Goal: Task Accomplishment & Management: Complete application form

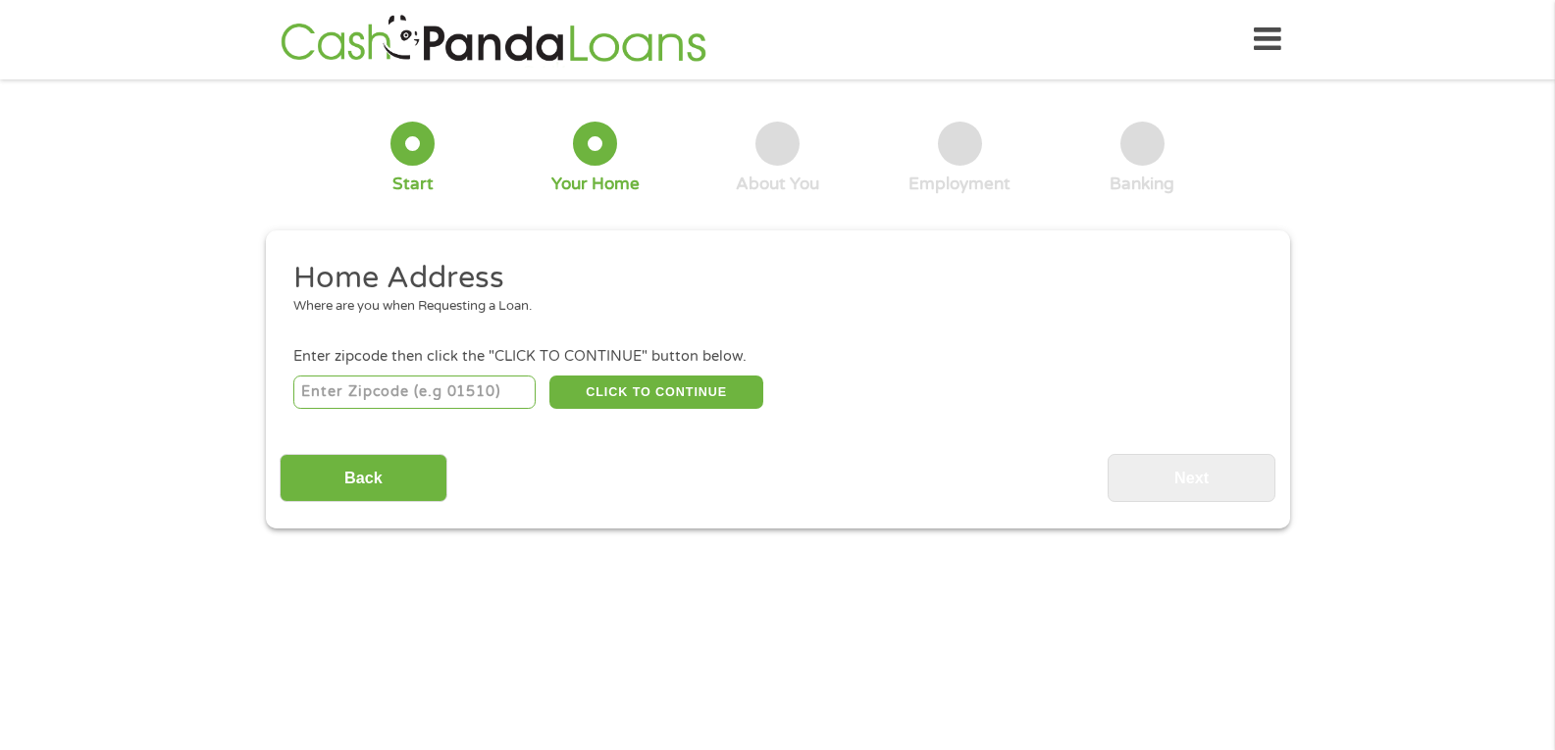
click at [357, 388] on input "number" at bounding box center [414, 392] width 242 height 33
type input "32550"
select select "[US_STATE]"
type input "32550"
click at [654, 386] on button "CLICK TO CONTINUE" at bounding box center [656, 392] width 214 height 33
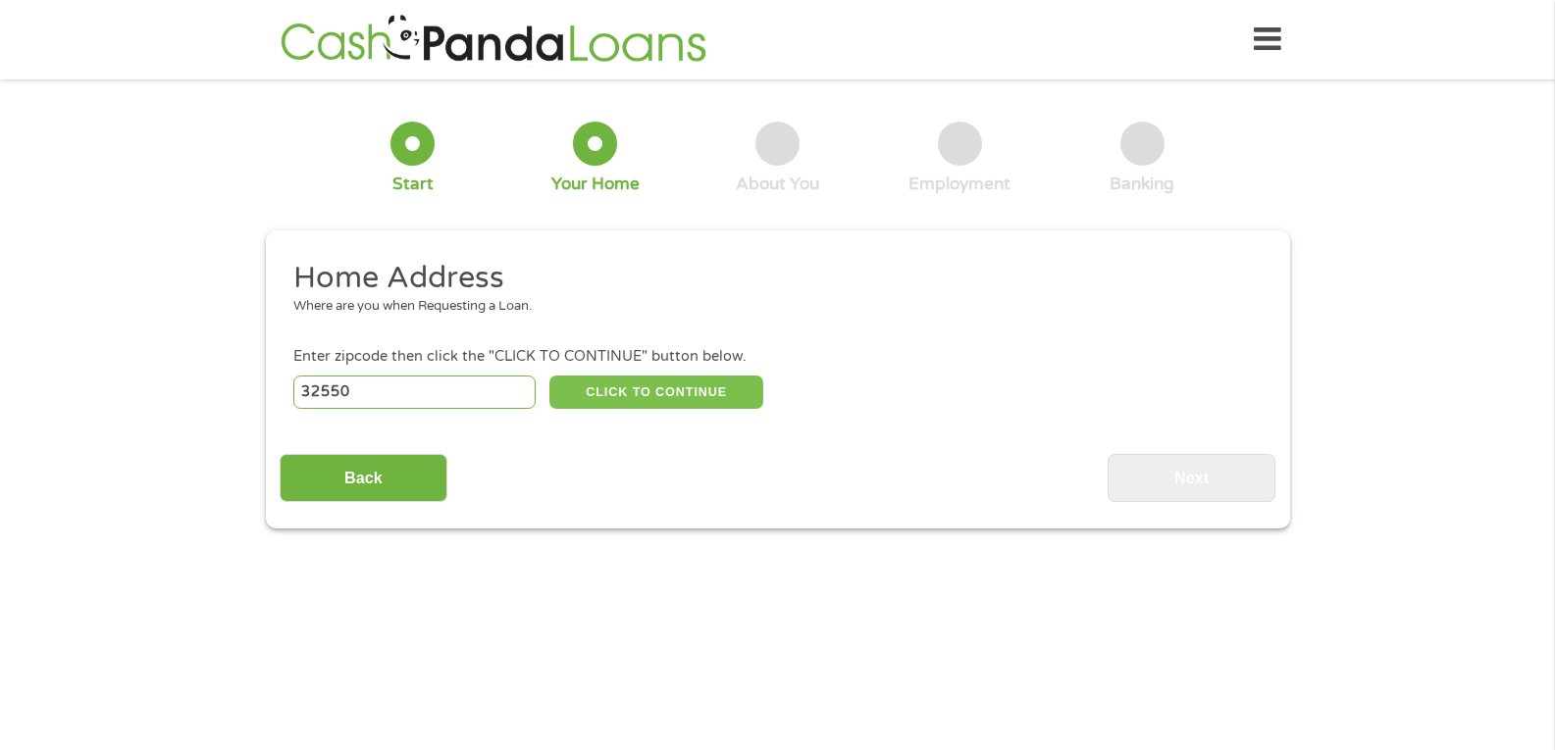
type input "32550"
type input "[GEOGRAPHIC_DATA]"
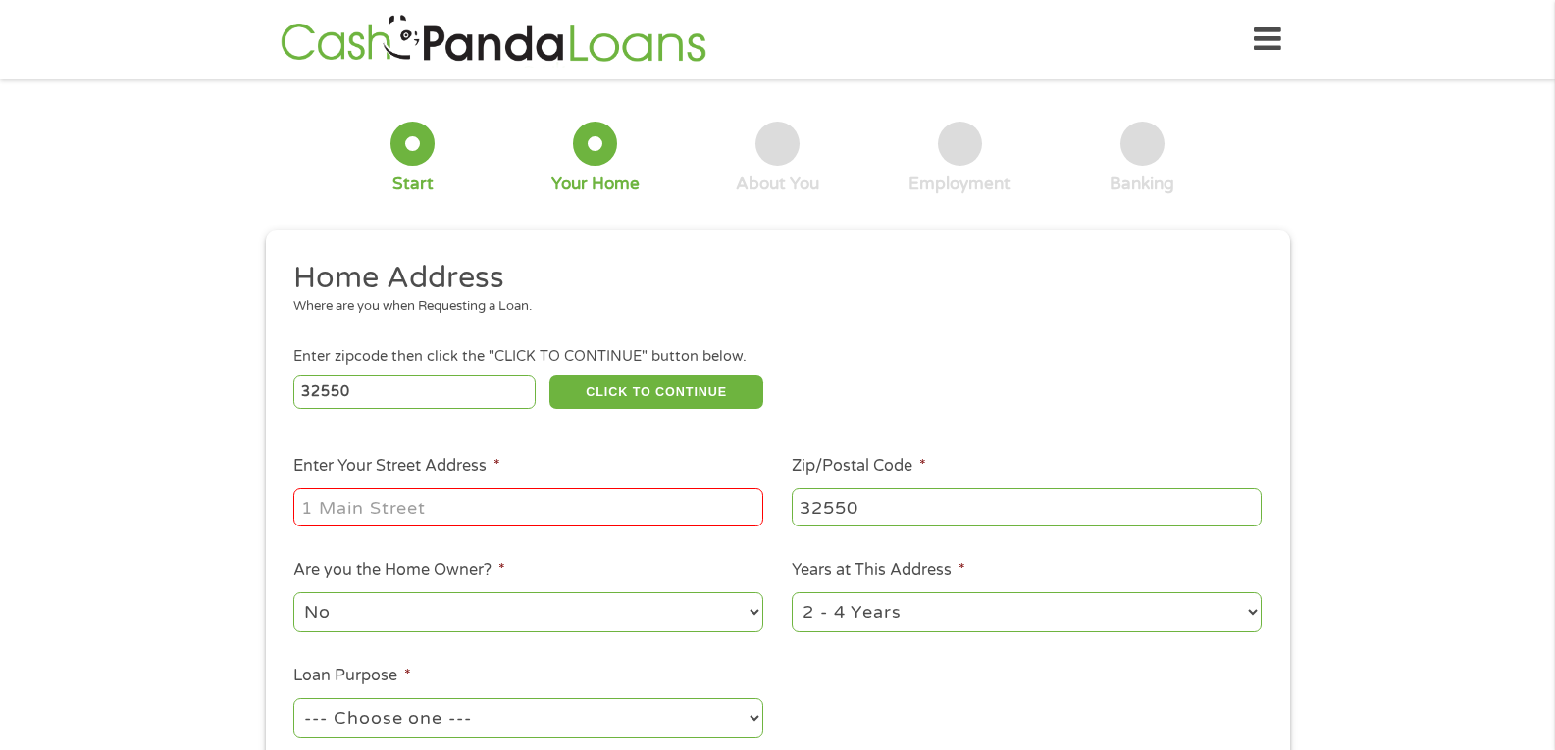
click at [411, 510] on input "Enter Your Street Address *" at bounding box center [528, 507] width 470 height 37
click at [411, 510] on input "11275" at bounding box center [528, 507] width 470 height 37
type input "[STREET_ADDRESS]"
click at [828, 615] on select "1 Year or less 1 - 2 Years 2 - 4 Years Over 4 Years" at bounding box center [1027, 612] width 470 height 40
select select "60months"
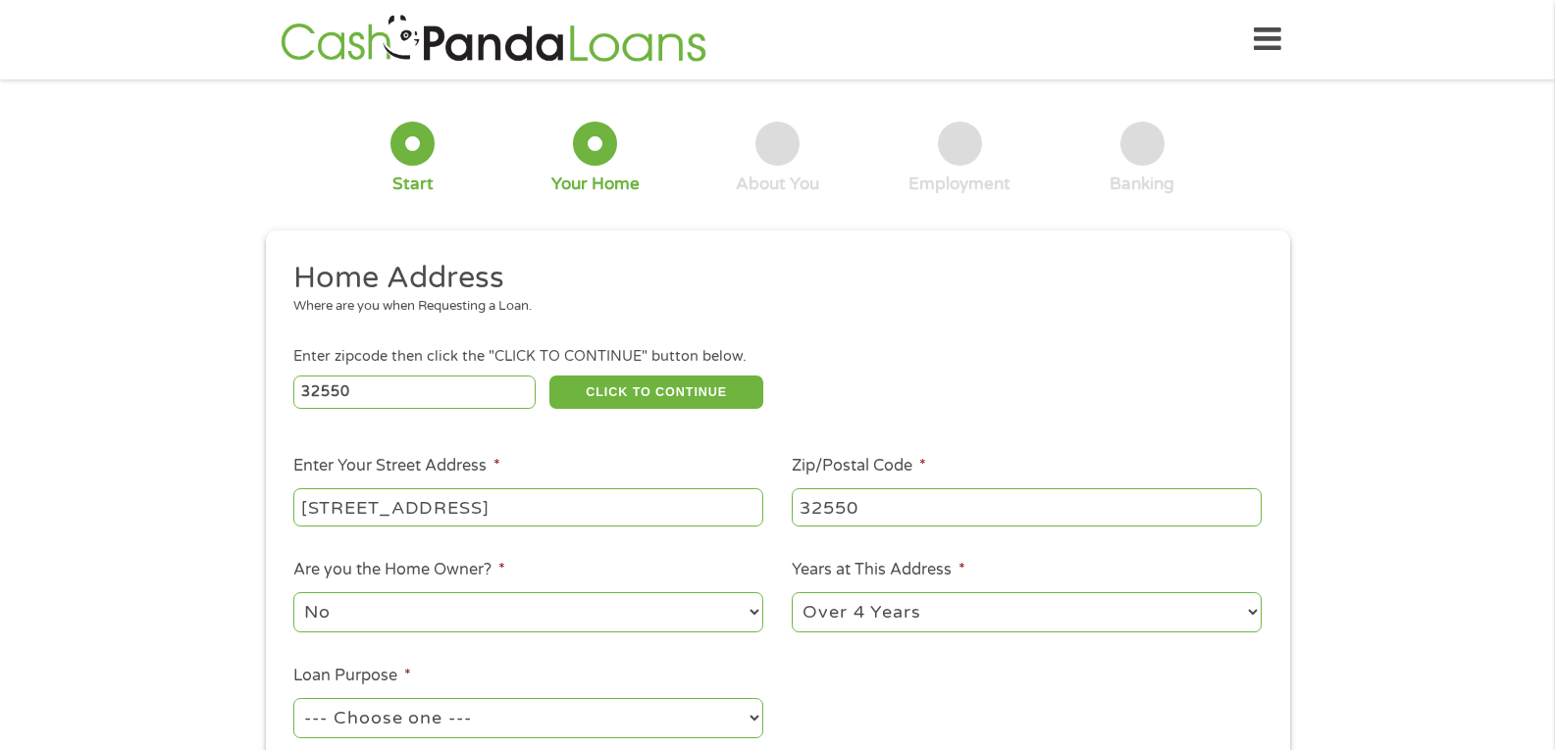
click at [792, 592] on select "1 Year or less 1 - 2 Years 2 - 4 Years Over 4 Years" at bounding box center [1027, 612] width 470 height 40
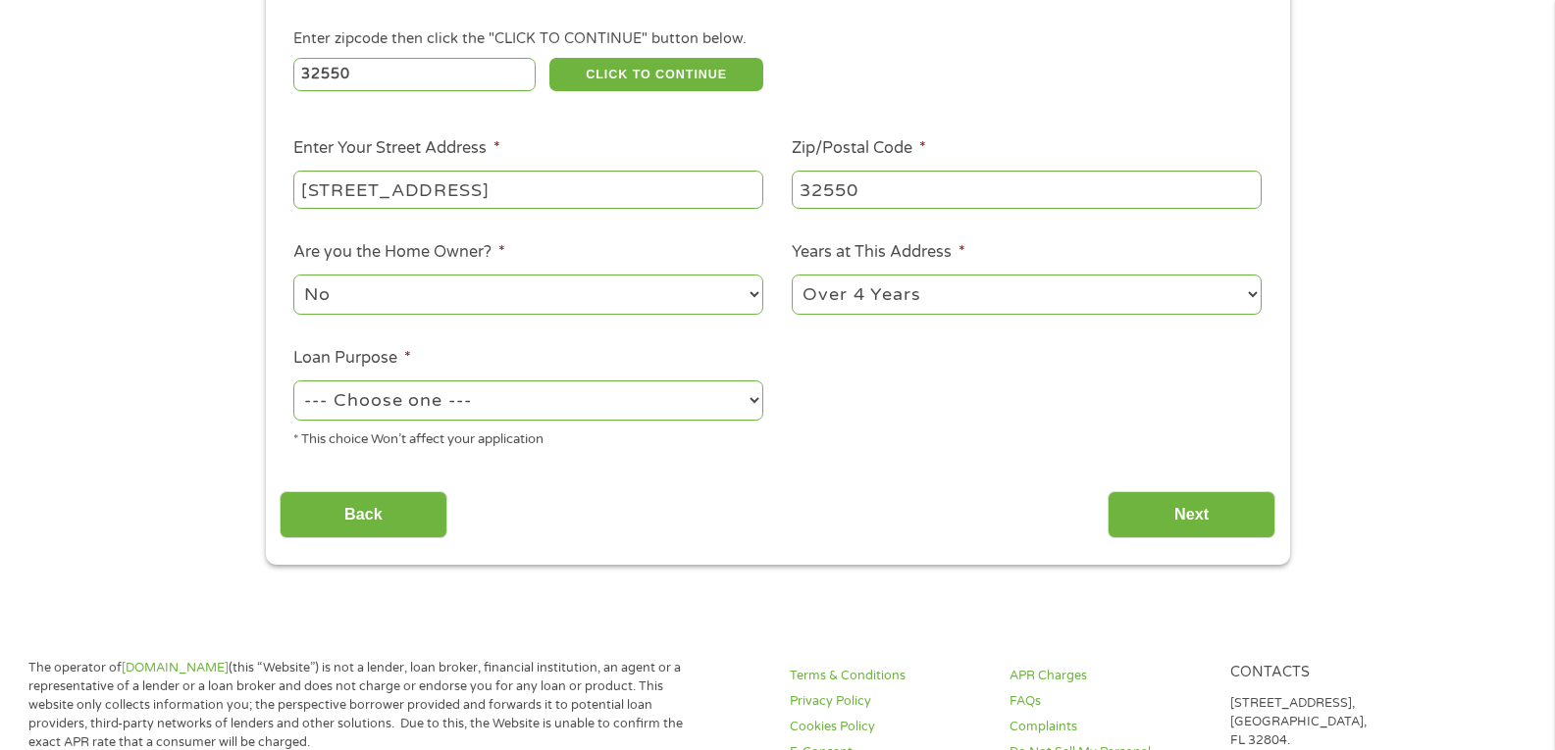
scroll to position [361, 0]
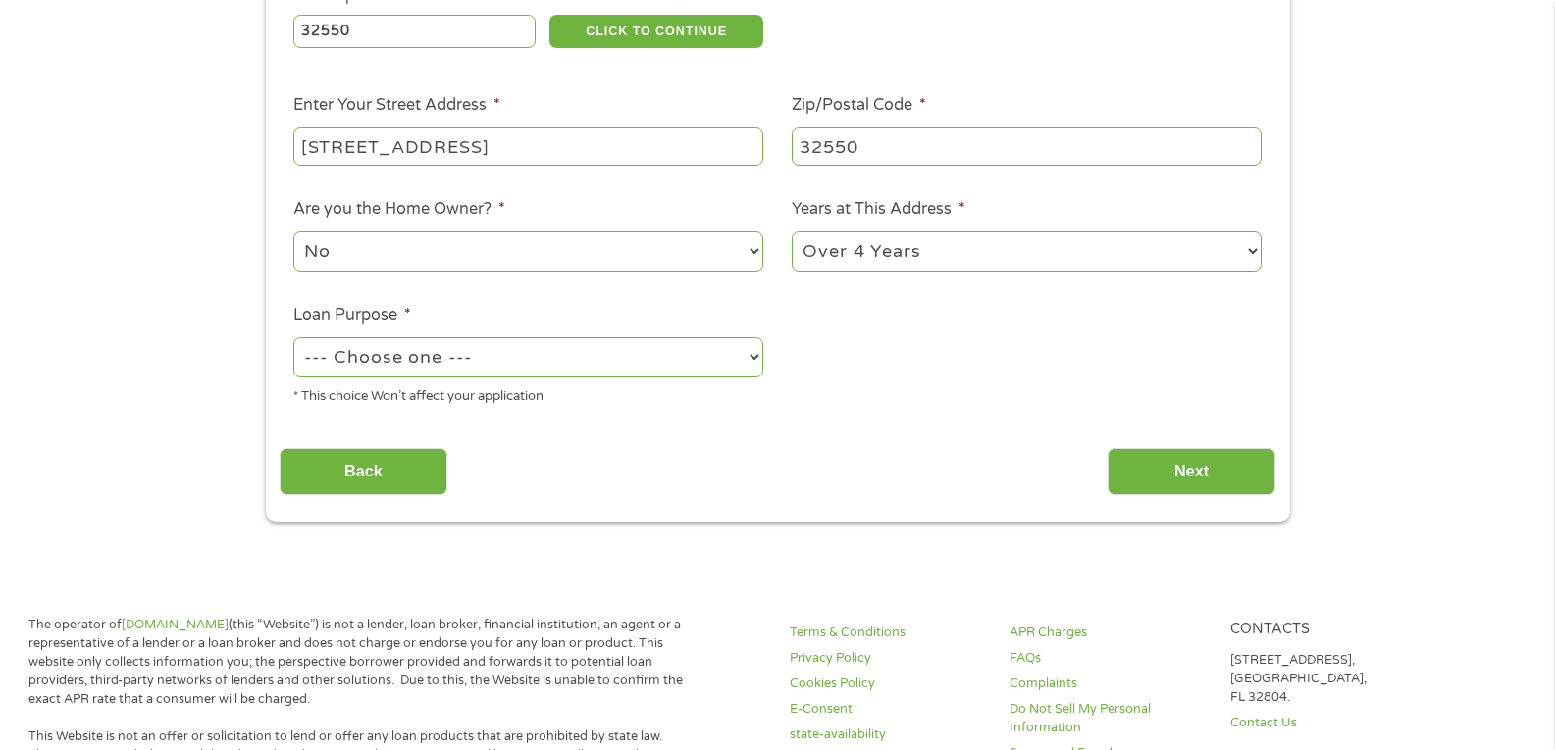
click at [752, 357] on select "--- Choose one --- Pay Bills Debt Consolidation Home Improvement Major Purchase…" at bounding box center [528, 357] width 470 height 40
select select "paybills"
click at [293, 337] on select "--- Choose one --- Pay Bills Debt Consolidation Home Improvement Major Purchase…" at bounding box center [528, 357] width 470 height 40
click at [1164, 469] on input "Next" at bounding box center [1191, 472] width 168 height 48
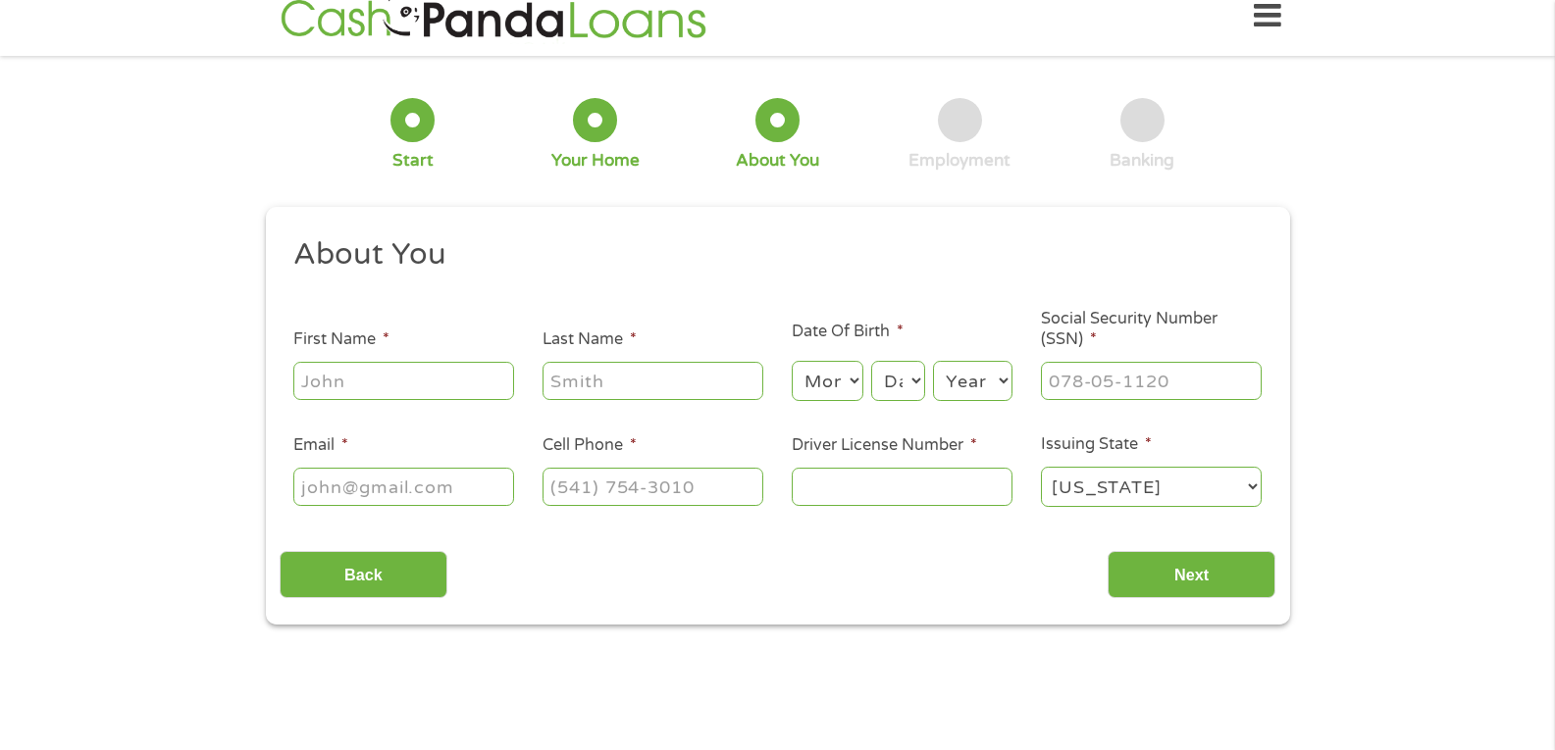
scroll to position [0, 0]
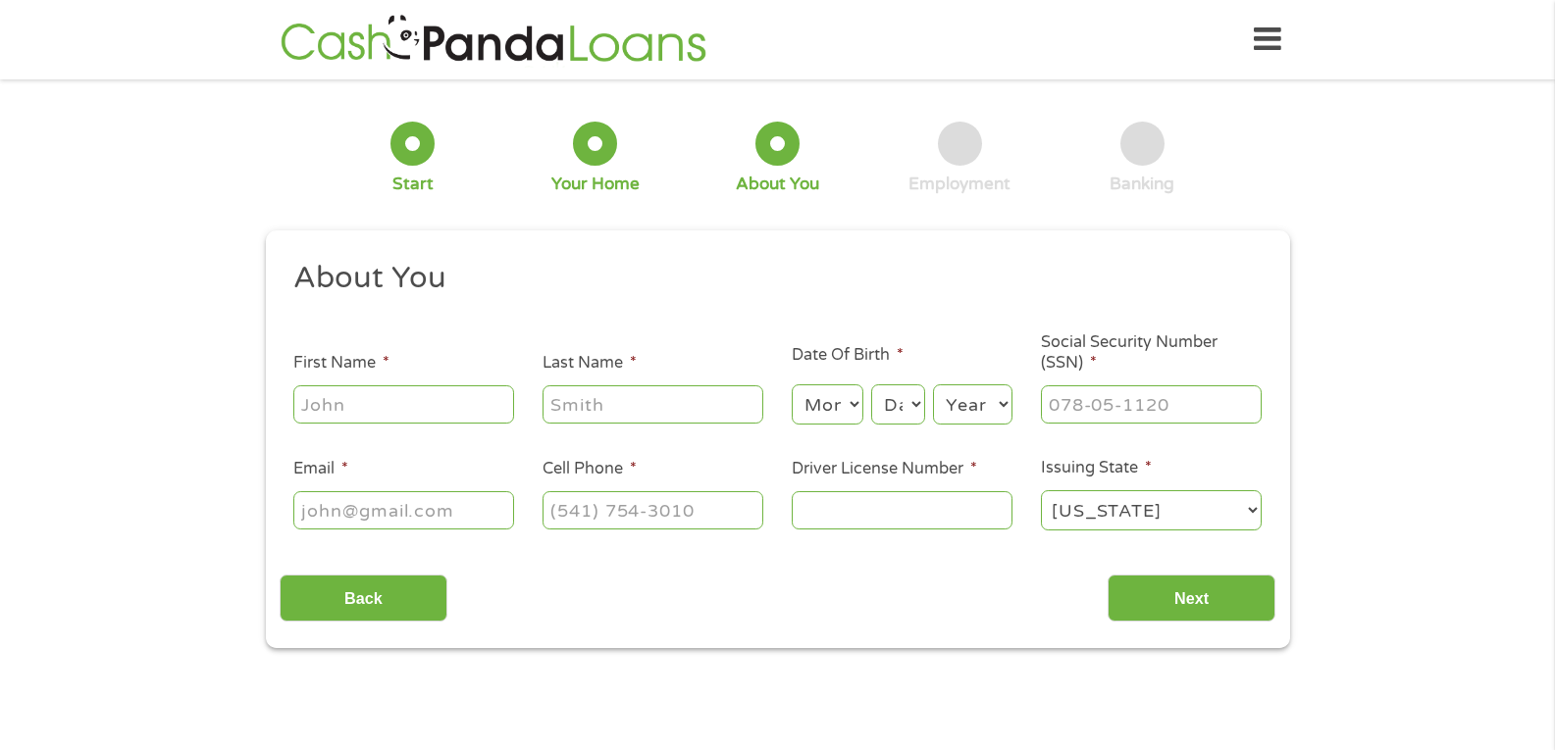
click at [333, 411] on input "First Name *" at bounding box center [403, 404] width 221 height 37
type input "[PERSON_NAME]"
click at [429, 453] on ul "About You This field is hidden when viewing the form Title * --- Choose one ---…" at bounding box center [778, 403] width 996 height 289
click at [432, 514] on input "Email *" at bounding box center [403, 509] width 221 height 37
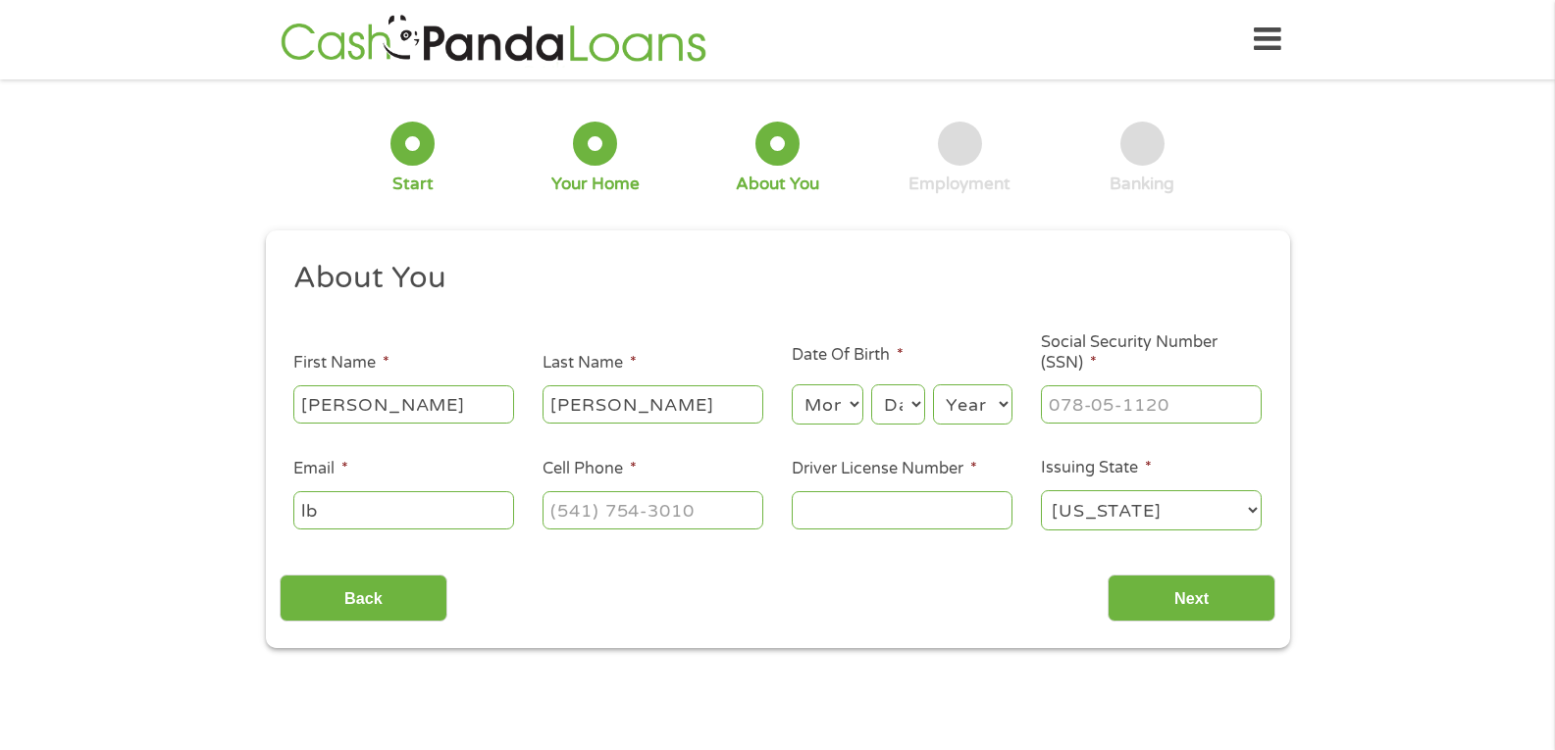
type input "l"
type input "[EMAIL_ADDRESS][DOMAIN_NAME]"
click at [567, 509] on input "(___) ___-____" at bounding box center [652, 509] width 221 height 37
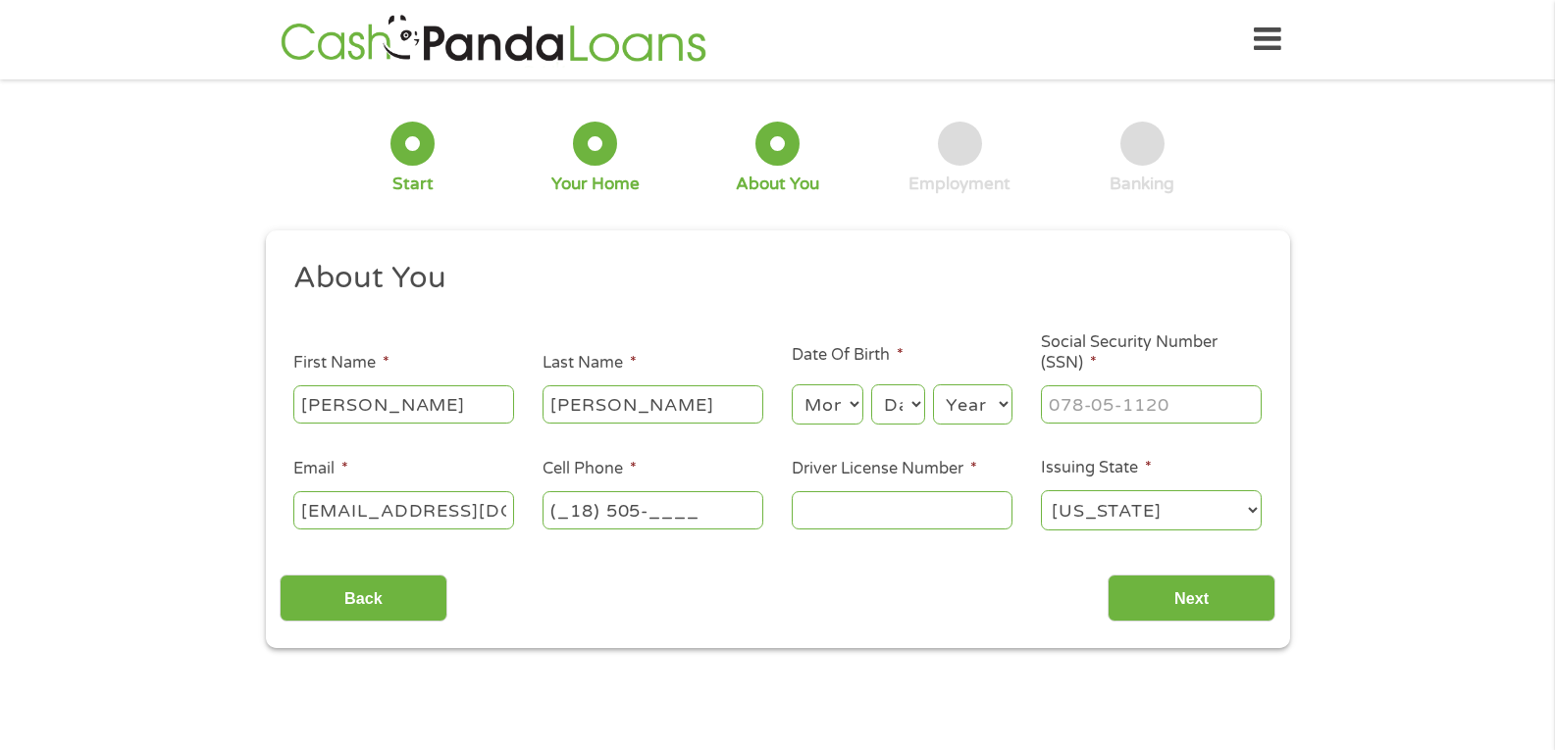
click at [567, 509] on input "(_18) 505-____" at bounding box center [652, 509] width 221 height 37
type input "(_12) 728-8850"
click at [839, 401] on select "Month 1 2 3 4 5 6 7 8 9 10 11 12" at bounding box center [828, 405] width 72 height 40
select select "2"
click at [792, 385] on select "Month 1 2 3 4 5 6 7 8 9 10 11 12" at bounding box center [828, 405] width 72 height 40
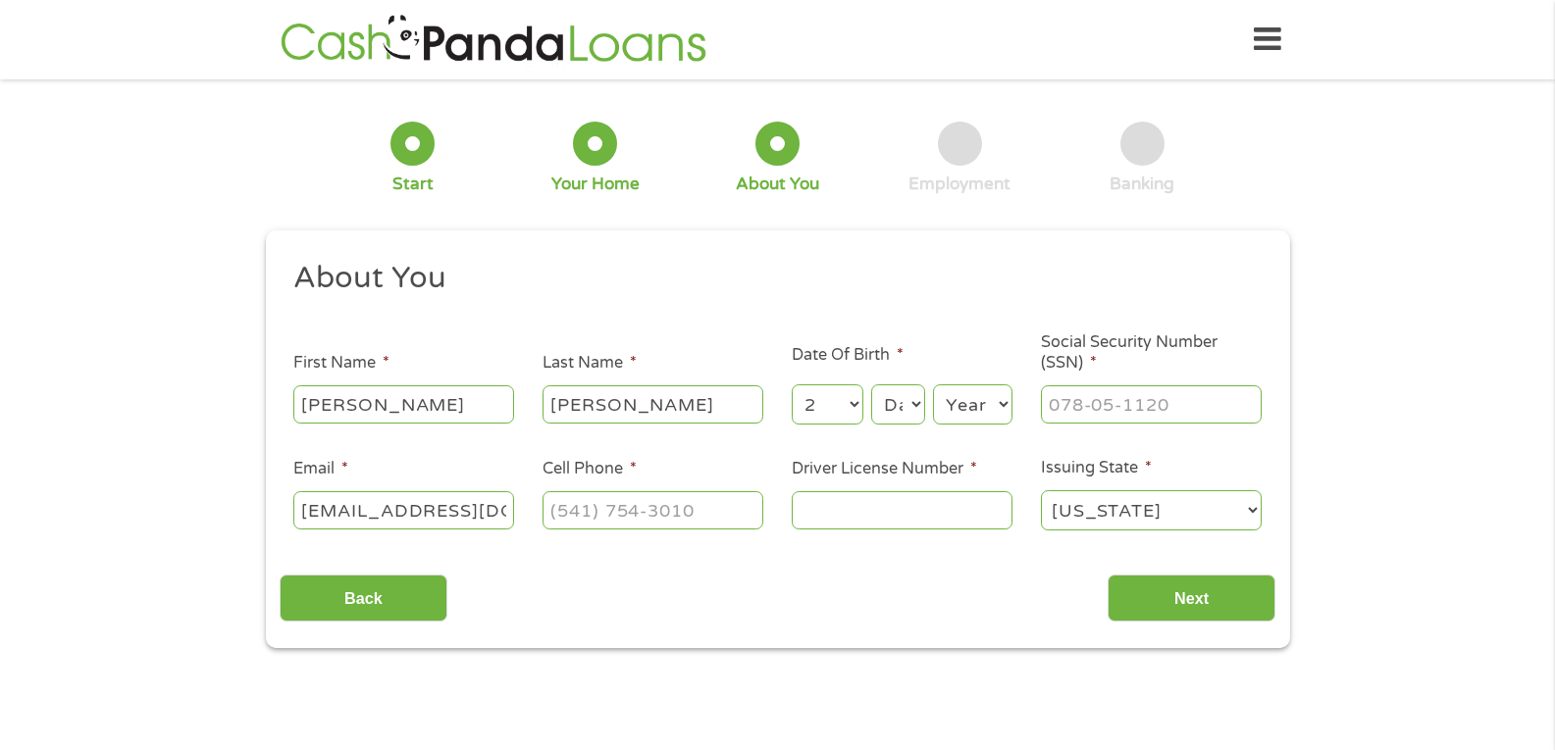
click at [920, 405] on select "Day 1 2 3 4 5 6 7 8 9 10 11 12 13 14 15 16 17 18 19 20 21 22 23 24 25 26 27 28 …" at bounding box center [897, 405] width 53 height 40
select select "10"
click at [871, 385] on select "Day 1 2 3 4 5 6 7 8 9 10 11 12 13 14 15 16 17 18 19 20 21 22 23 24 25 26 27 28 …" at bounding box center [897, 405] width 53 height 40
click at [1001, 395] on select "Year [DATE] 2006 2005 2004 2003 2002 2001 2000 1999 1998 1997 1996 1995 1994 19…" at bounding box center [972, 405] width 79 height 40
select select "1958"
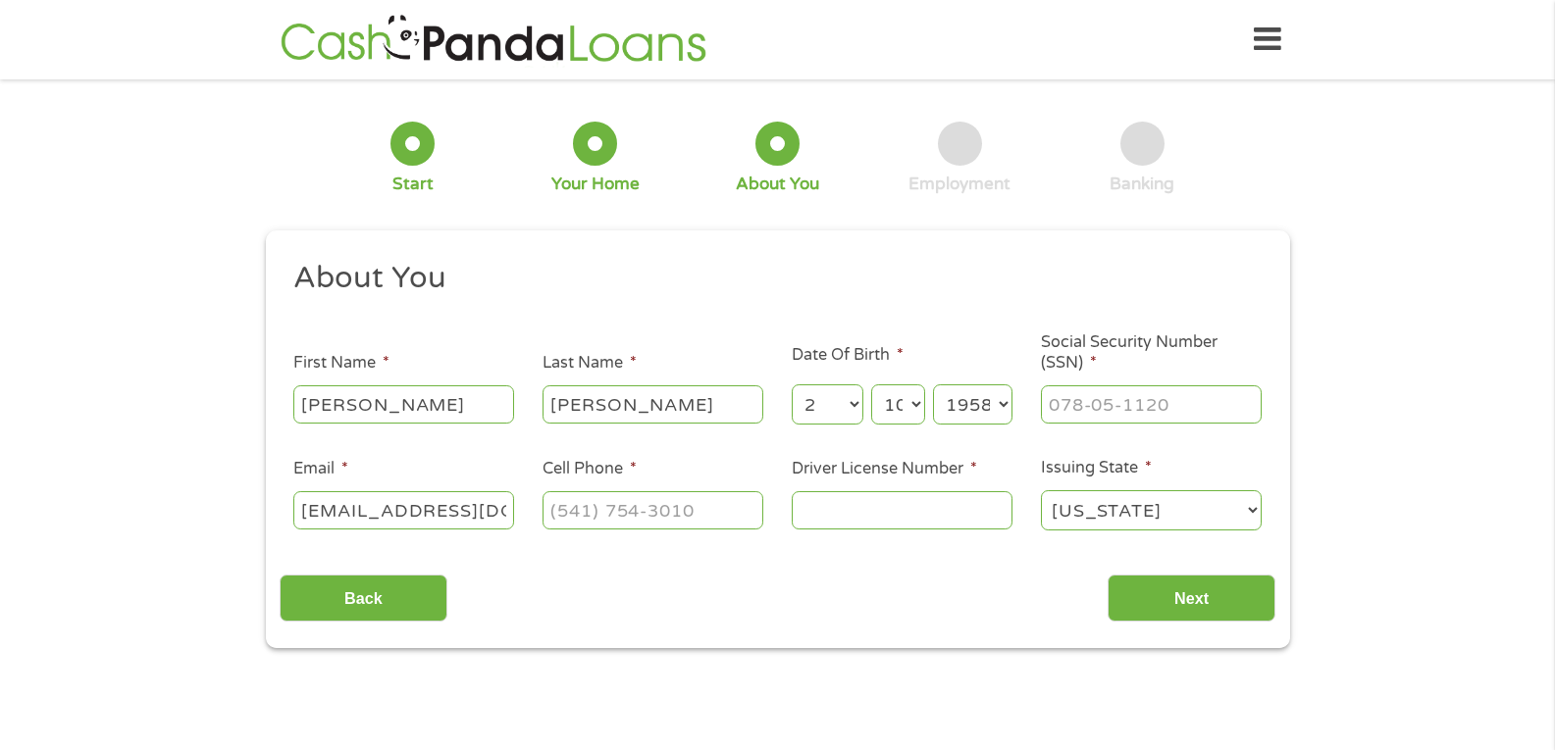
click at [933, 385] on select "Year [DATE] 2006 2005 2004 2003 2002 2001 2000 1999 1998 1997 1996 1995 1994 19…" at bounding box center [972, 405] width 79 height 40
click at [1123, 408] on input "___-__-____" at bounding box center [1151, 404] width 221 height 37
type input "264-82-8509"
click at [879, 517] on input "Driver License Number *" at bounding box center [902, 509] width 221 height 37
click at [877, 521] on input "Driver License Number *" at bounding box center [902, 509] width 221 height 37
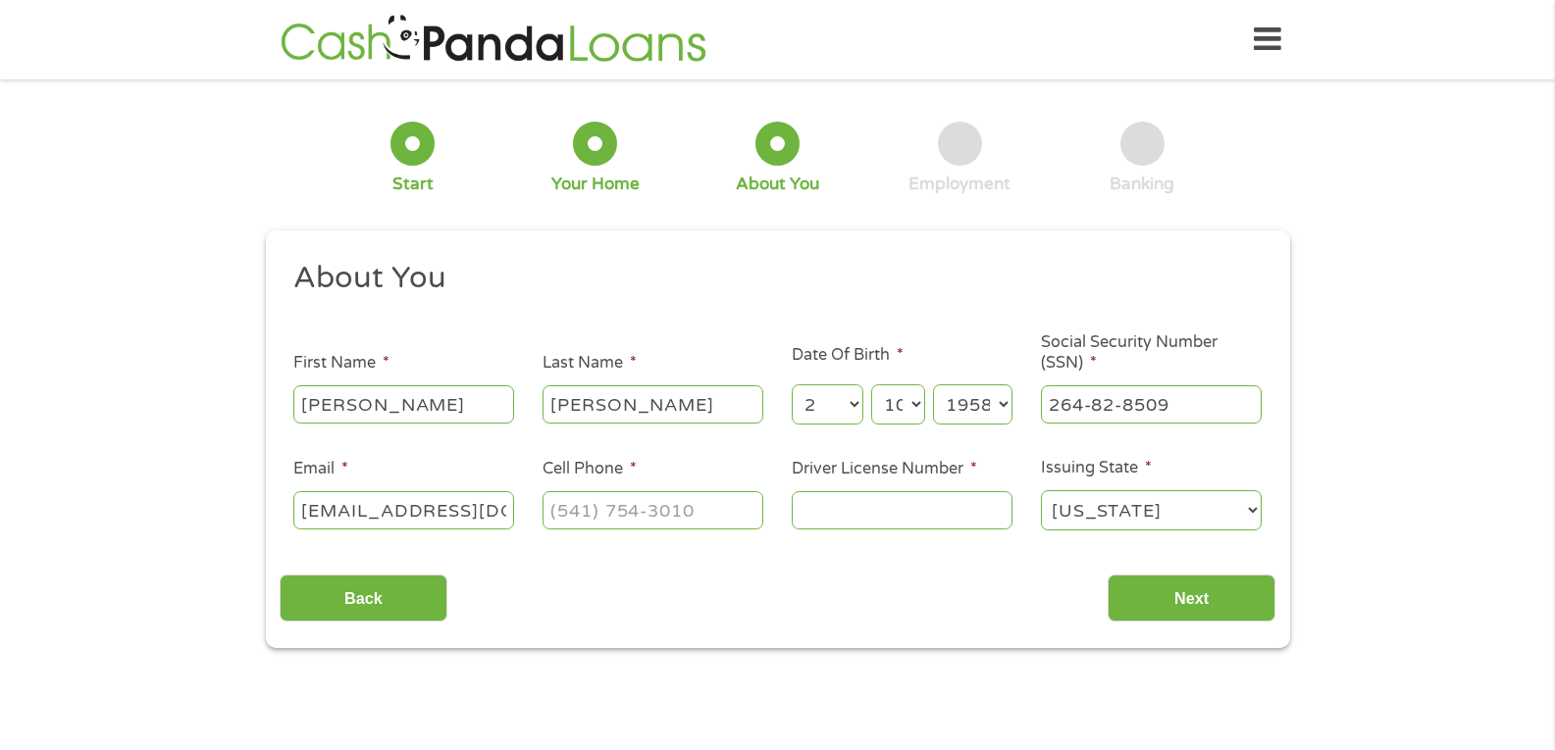
type input "b"
type input "B650534585500"
click at [1162, 586] on input "Next" at bounding box center [1191, 599] width 168 height 48
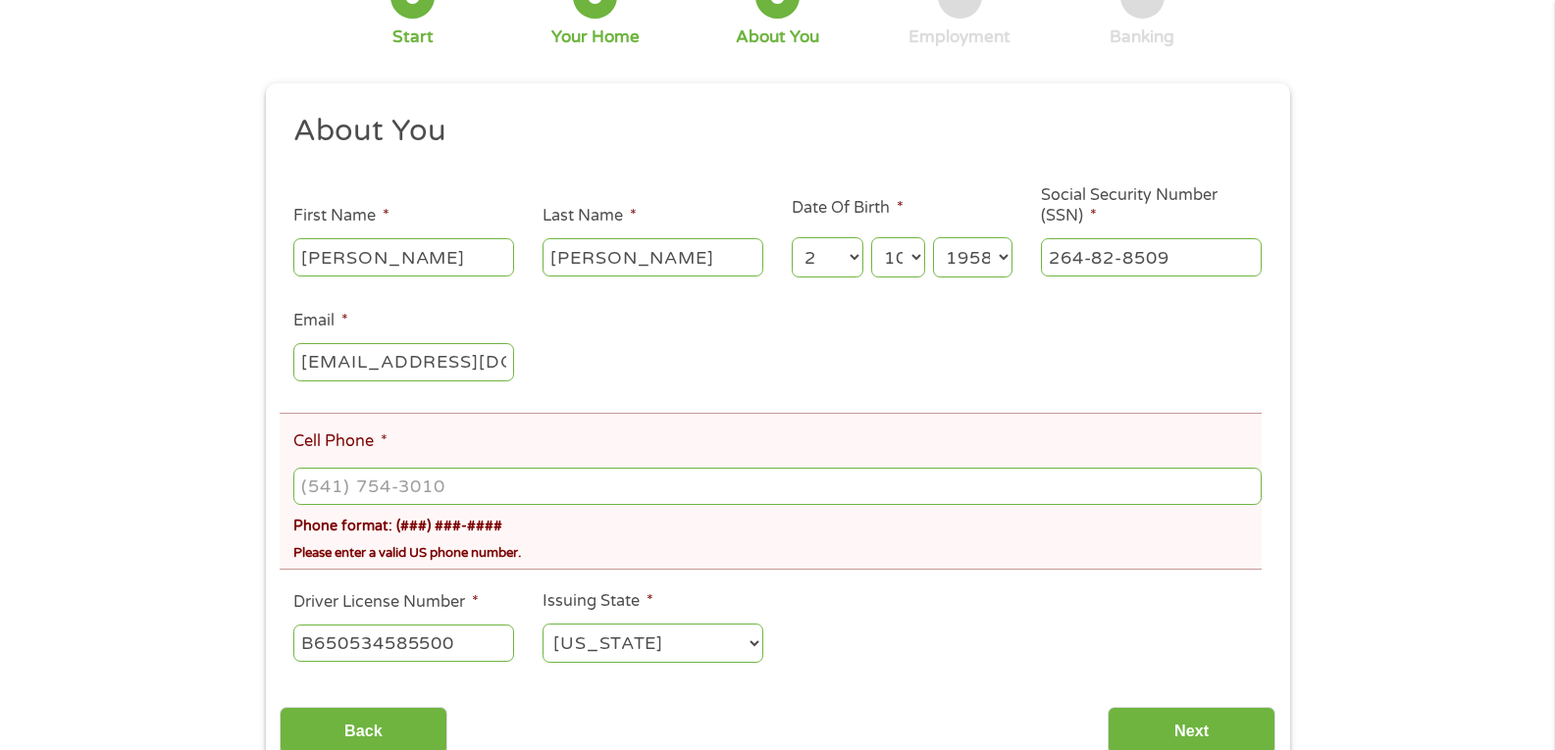
scroll to position [222, 0]
click at [321, 484] on input "(___) ___-____" at bounding box center [776, 485] width 967 height 37
type input "[PHONE_NUMBER]"
click at [1201, 718] on input "Next" at bounding box center [1191, 730] width 168 height 48
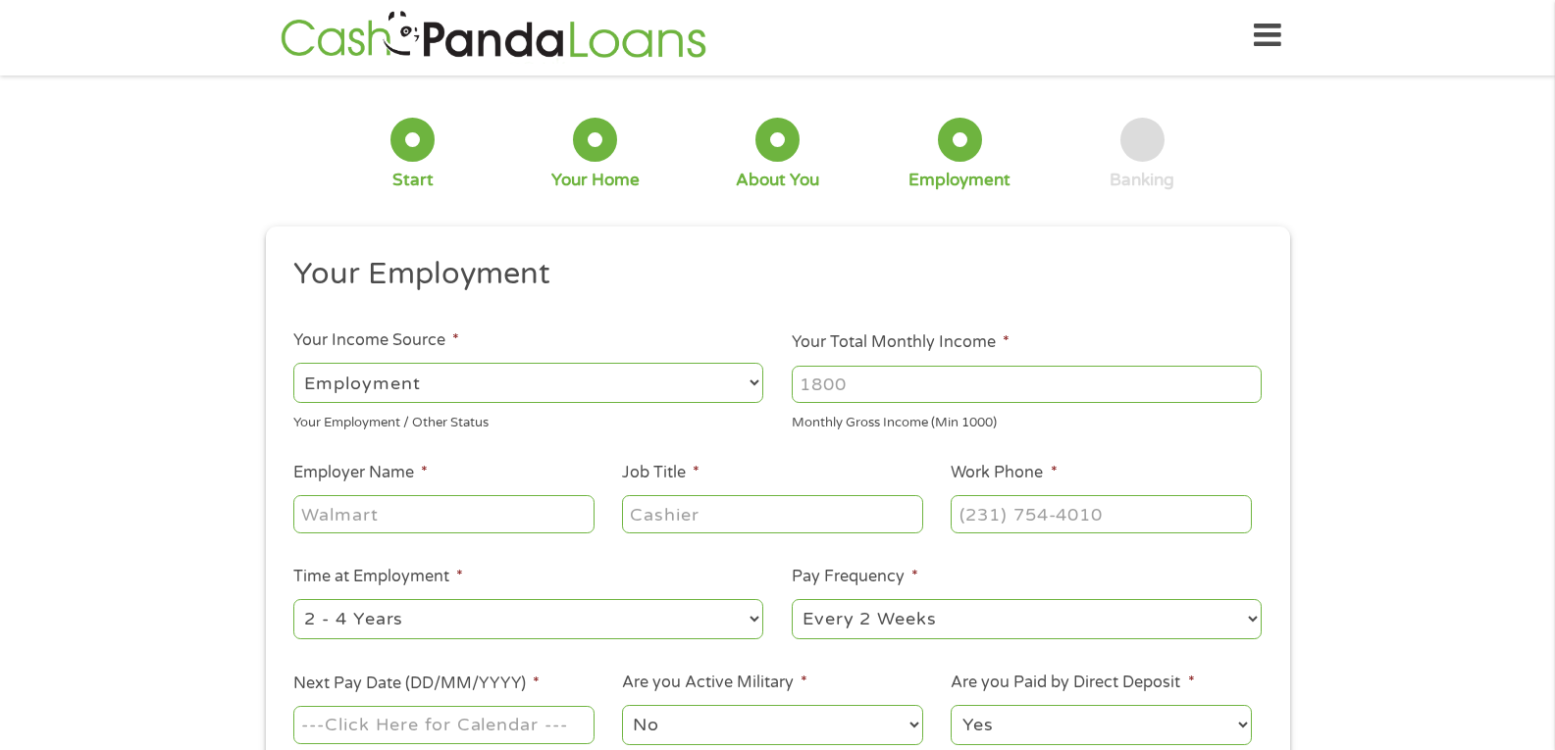
scroll to position [0, 0]
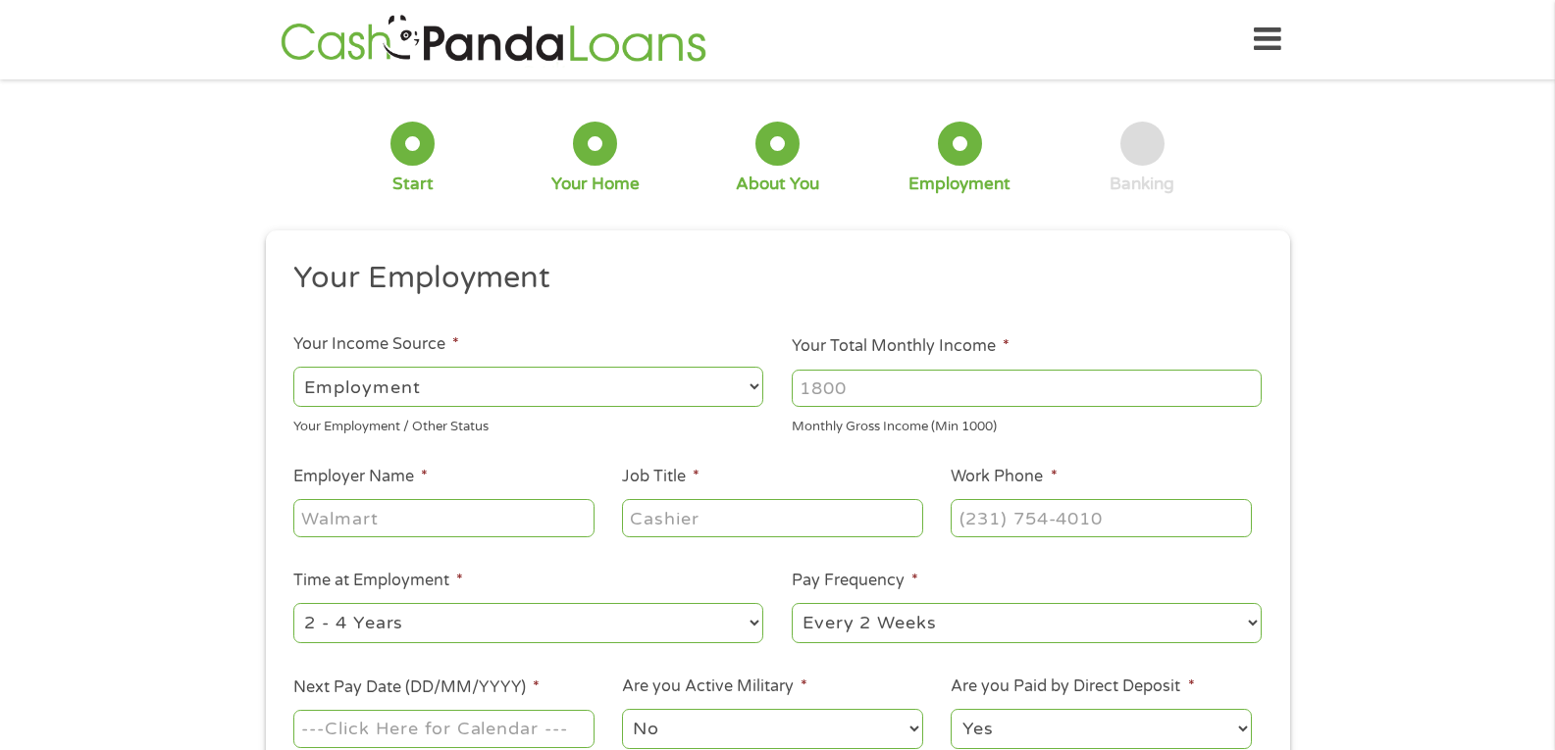
click at [843, 383] on input "Your Total Monthly Income *" at bounding box center [1027, 388] width 470 height 37
type input "7100"
click at [675, 467] on label "Job Title *" at bounding box center [660, 477] width 77 height 21
click at [675, 499] on input "Job Title *" at bounding box center [772, 517] width 300 height 37
click at [481, 520] on input "Employer Name *" at bounding box center [443, 517] width 300 height 37
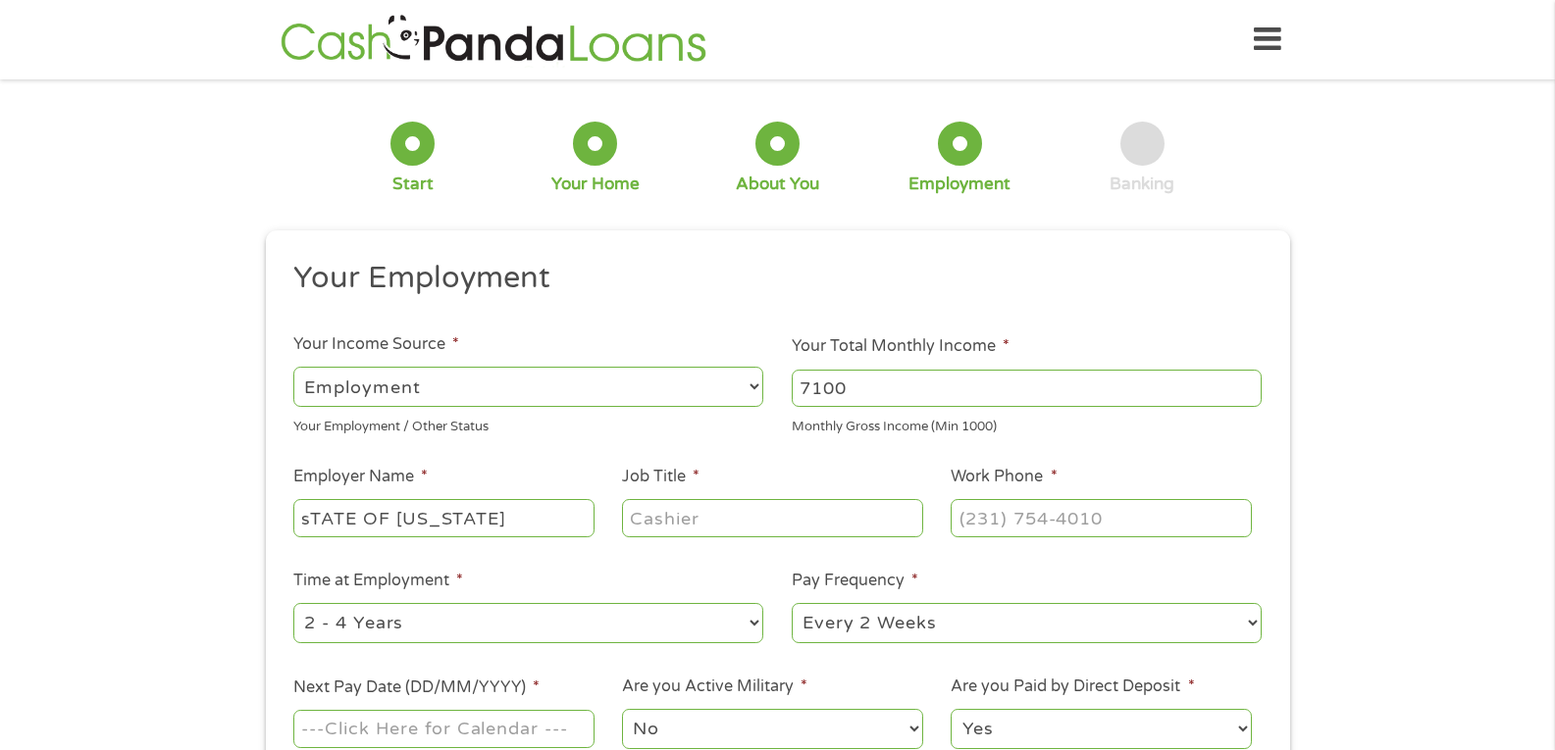
click at [489, 528] on input "sTATE OF [US_STATE]" at bounding box center [443, 517] width 300 height 37
type input "s"
type input "STATE OF [US_STATE]"
click at [641, 525] on input "Job Title *" at bounding box center [772, 517] width 300 height 37
type input "TEACHER"
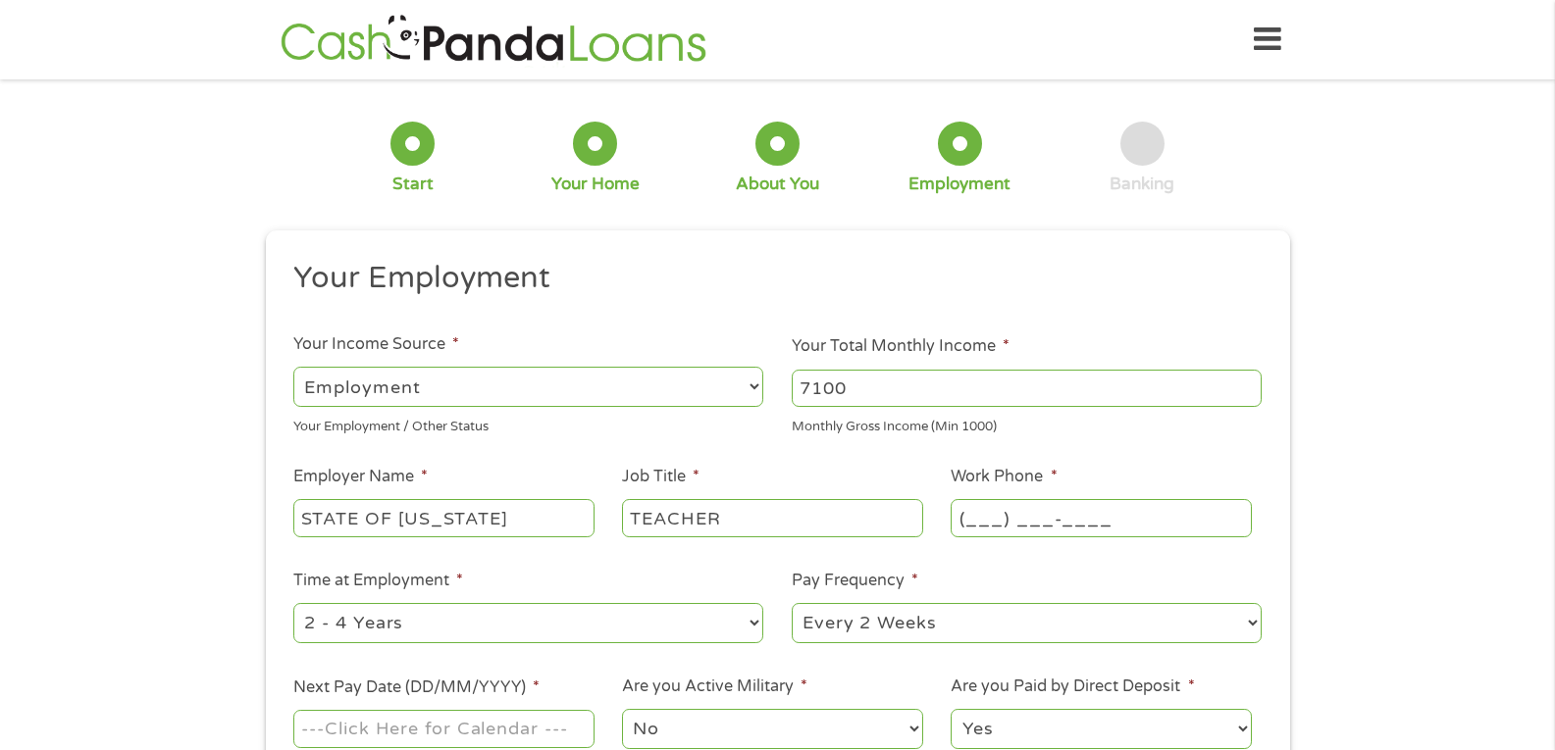
click at [967, 519] on input "(___) ___-____" at bounding box center [1101, 517] width 300 height 37
type input "[PHONE_NUMBER]"
click at [753, 625] on select "--- Choose one --- 1 Year or less 1 - 2 Years 2 - 4 Years Over 4 Years" at bounding box center [528, 623] width 470 height 40
select select "60months"
click at [293, 603] on select "--- Choose one --- 1 Year or less 1 - 2 Years 2 - 4 Years Over 4 Years" at bounding box center [528, 623] width 470 height 40
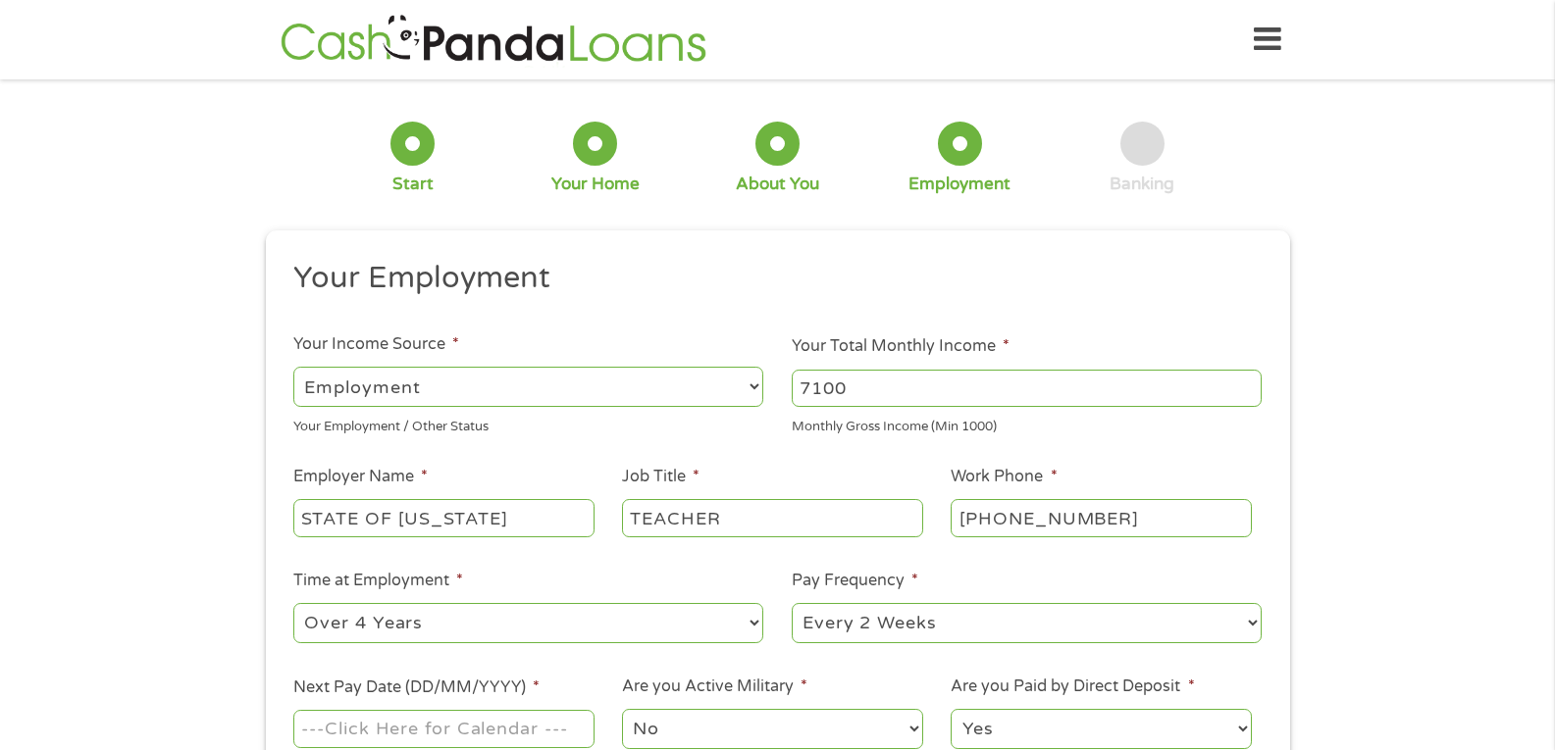
click at [1248, 620] on select "--- Choose one --- Every 2 Weeks Every Week Monthly Semi-Monthly" at bounding box center [1027, 623] width 470 height 40
select select "semimonthly"
click at [792, 603] on select "--- Choose one --- Every 2 Weeks Every Week Monthly Semi-Monthly" at bounding box center [1027, 623] width 470 height 40
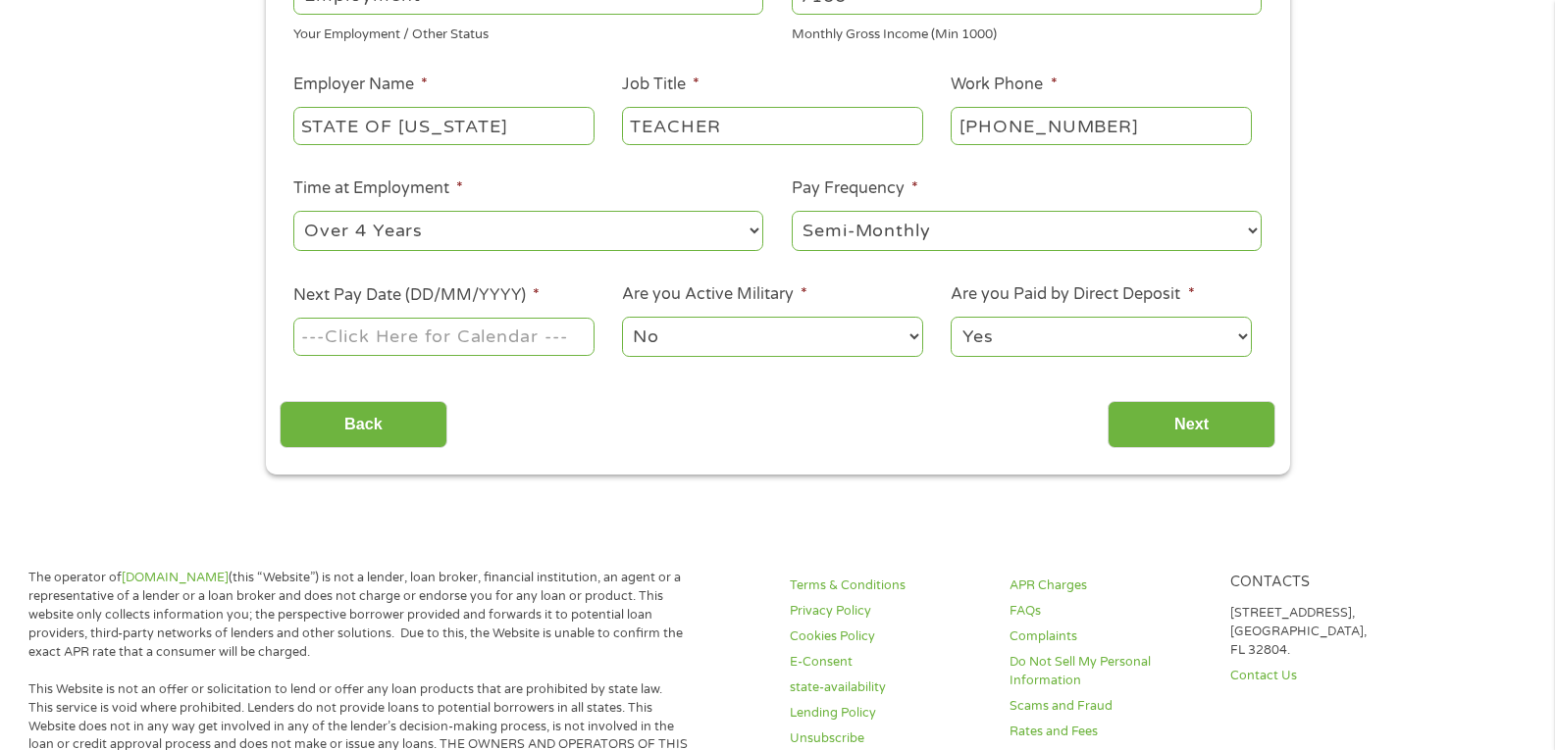
scroll to position [421, 0]
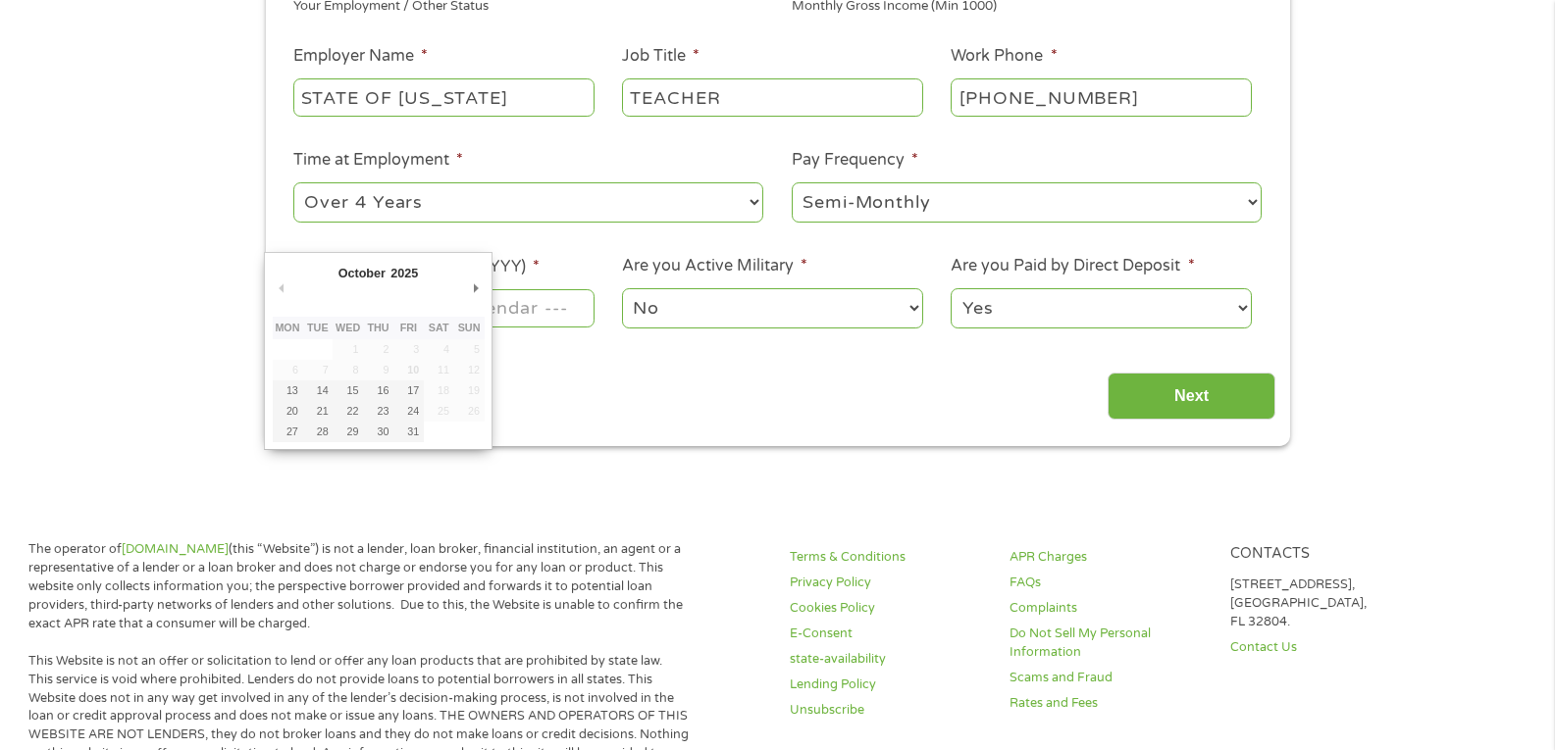
click at [499, 307] on input "Next Pay Date (DD/MM/YYYY) *" at bounding box center [443, 307] width 300 height 37
type input "[DATE]"
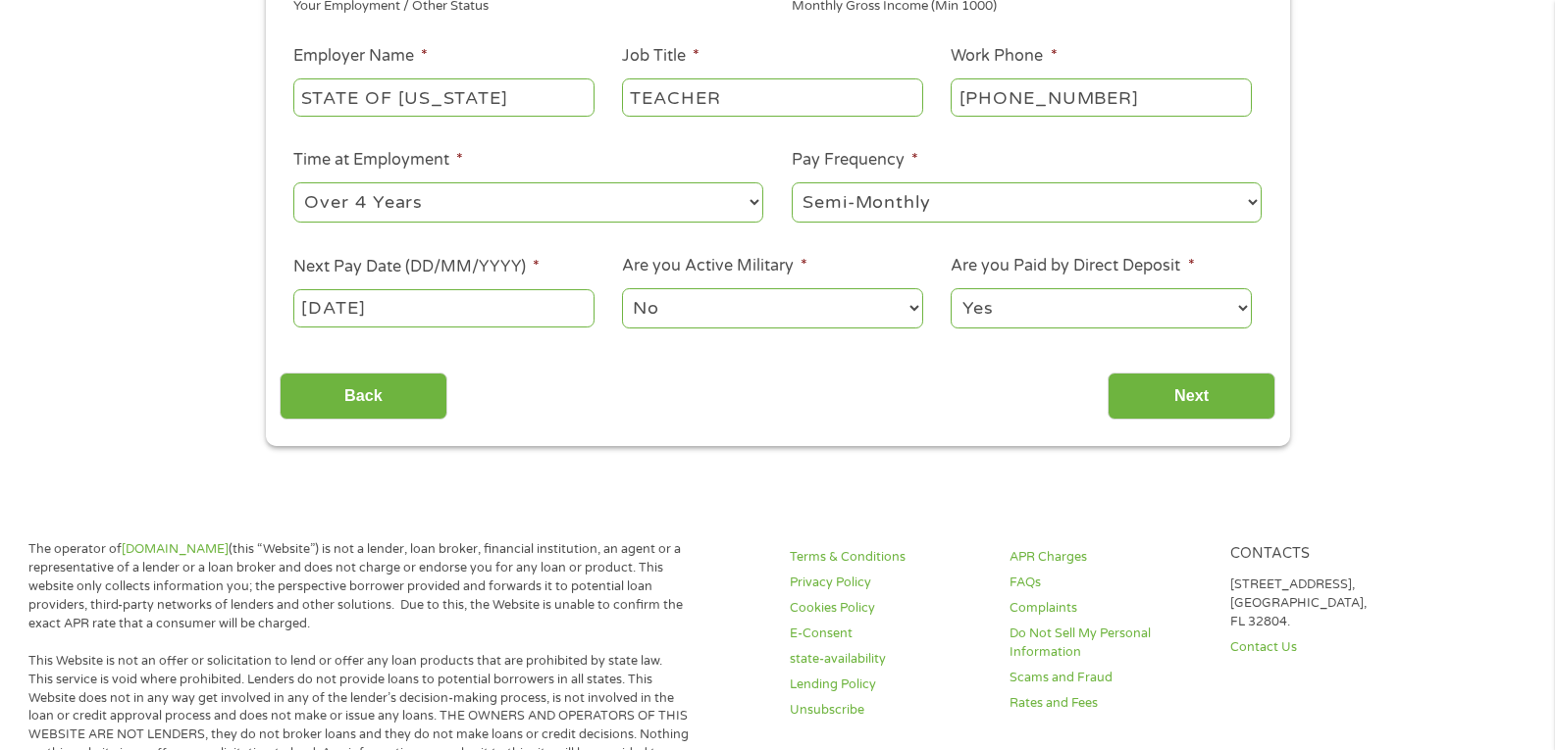
click at [386, 429] on div "This field is hidden when viewing the form gclid EAIaIQobChMI35vd-p-akAMVT4BaBR…" at bounding box center [778, 128] width 1024 height 637
click at [1184, 391] on input "Next" at bounding box center [1191, 397] width 168 height 48
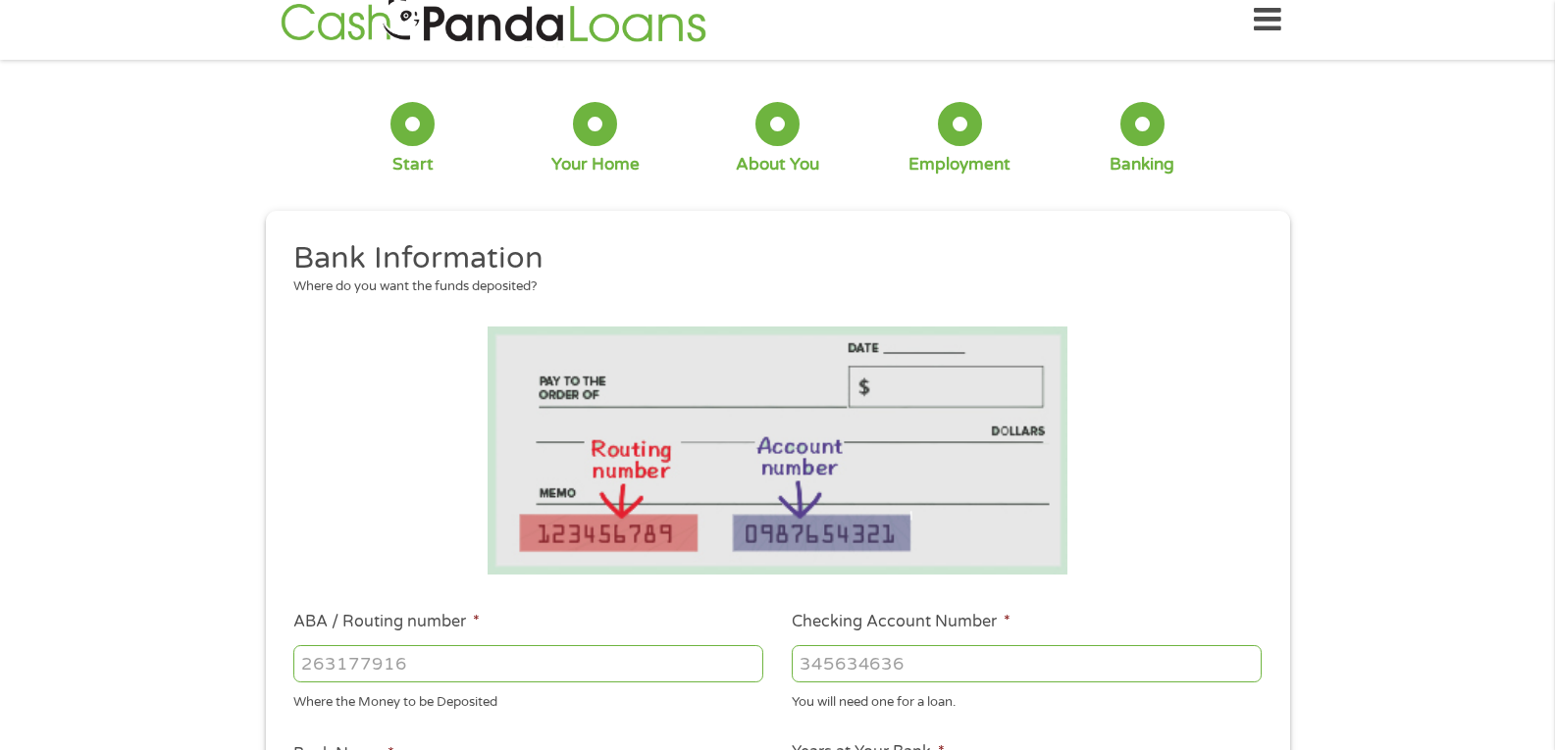
scroll to position [0, 0]
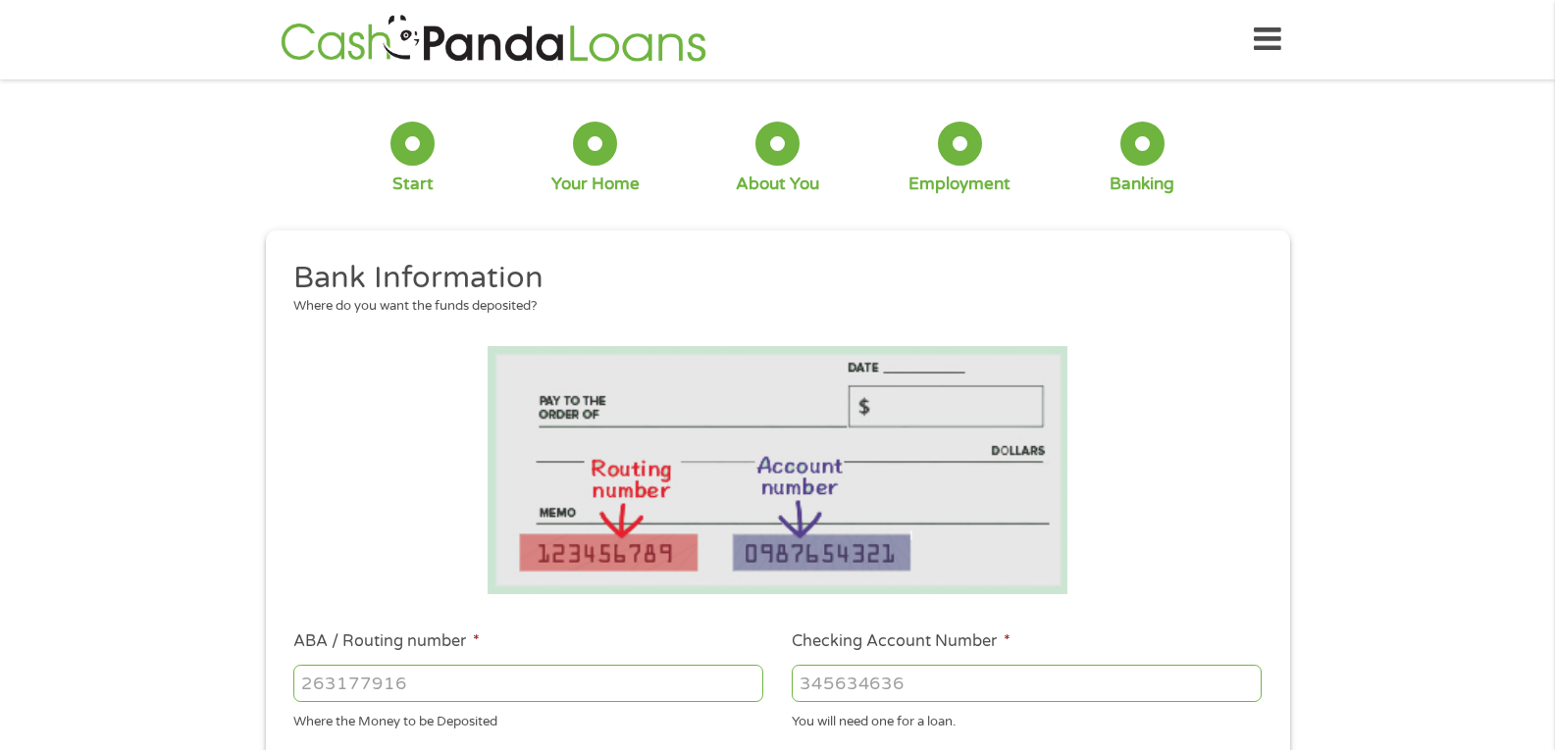
click at [307, 691] on input "ABA / Routing number *" at bounding box center [528, 683] width 470 height 37
type input "031101279"
type input "THE BANCORP BANK"
type input "031101279"
click at [802, 692] on input "Checking Account Number *" at bounding box center [1027, 683] width 470 height 37
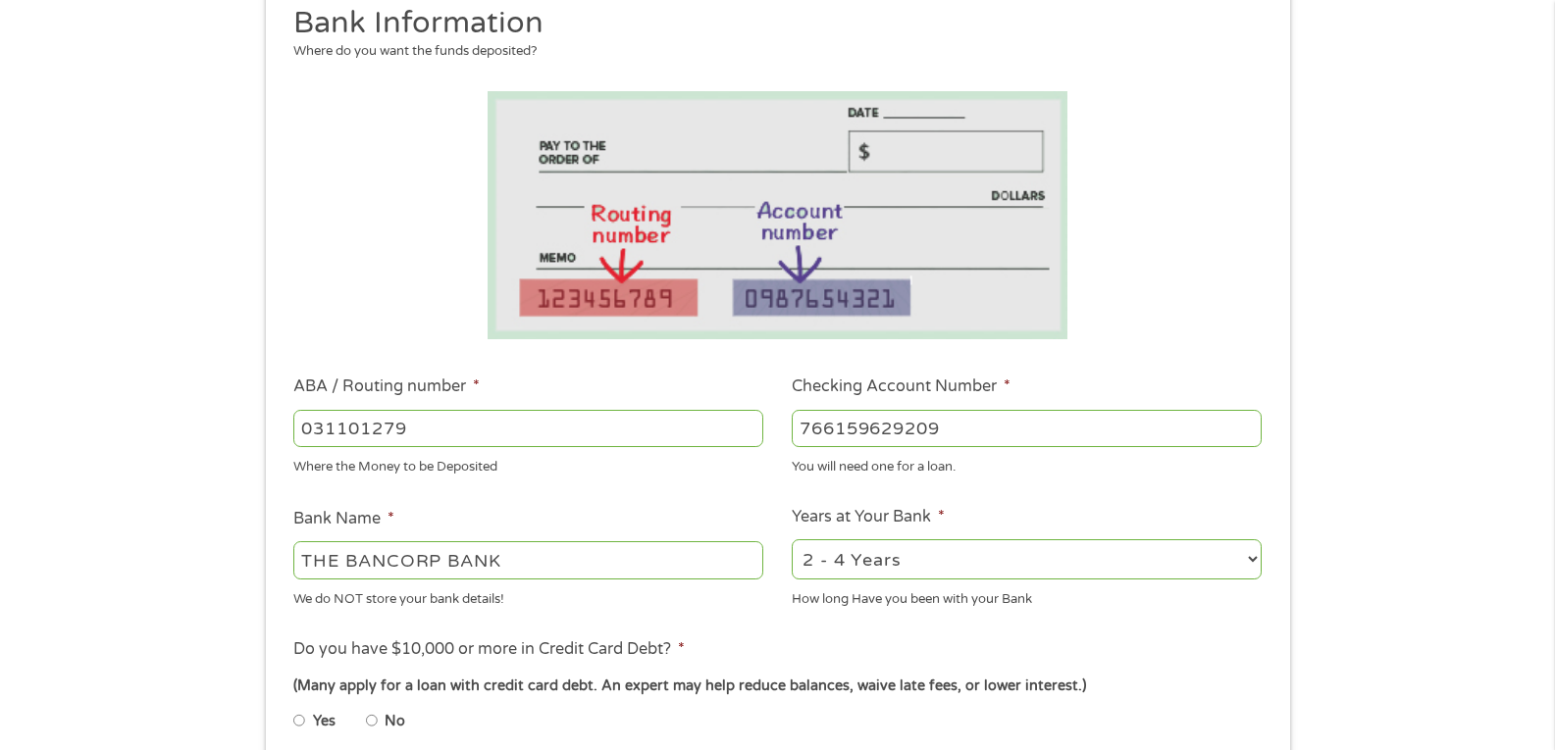
scroll to position [265, 0]
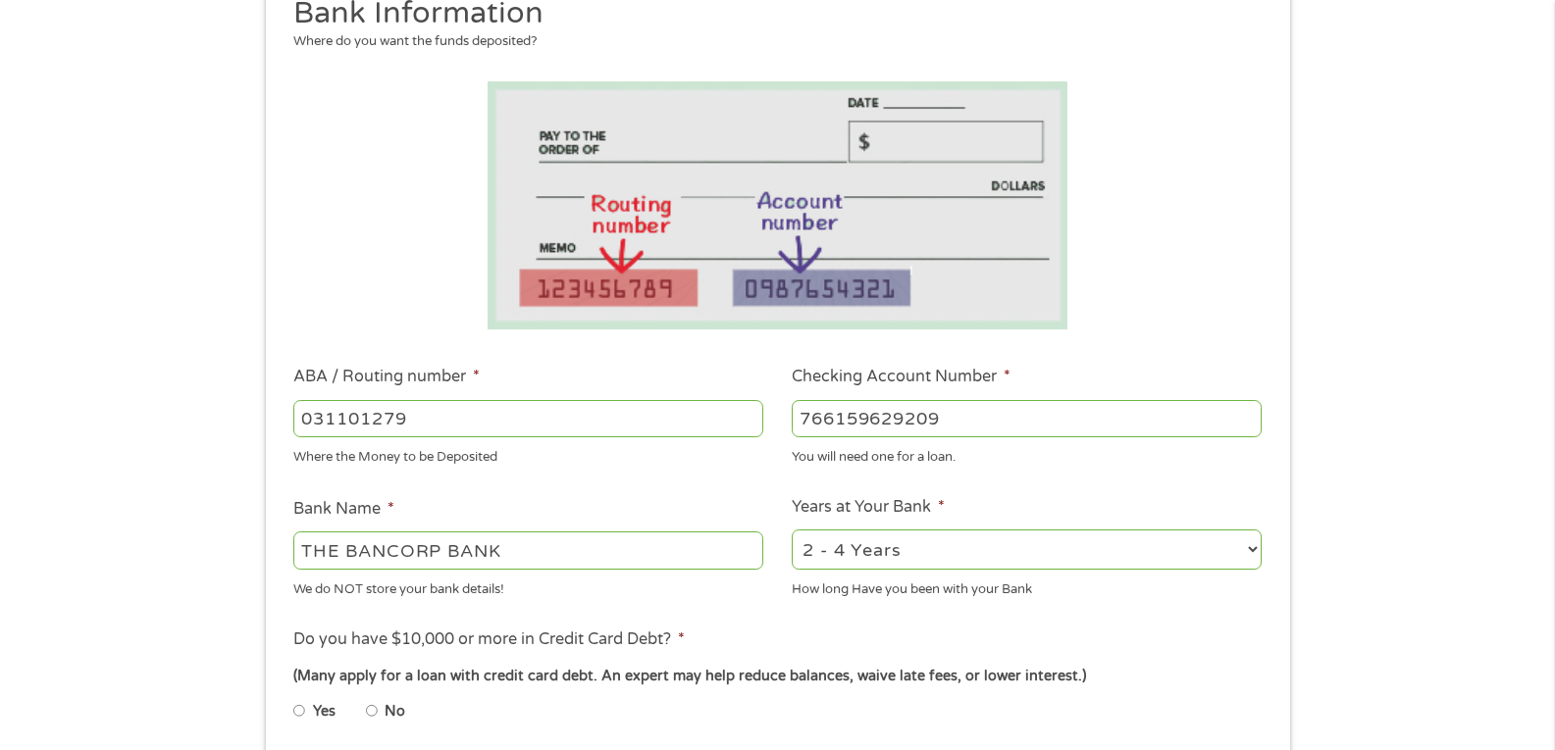
type input "766159629209"
click at [1254, 548] on select "2 - 4 Years 6 - 12 Months 1 - 2 Years Over 4 Years" at bounding box center [1027, 550] width 470 height 40
select select "24months"
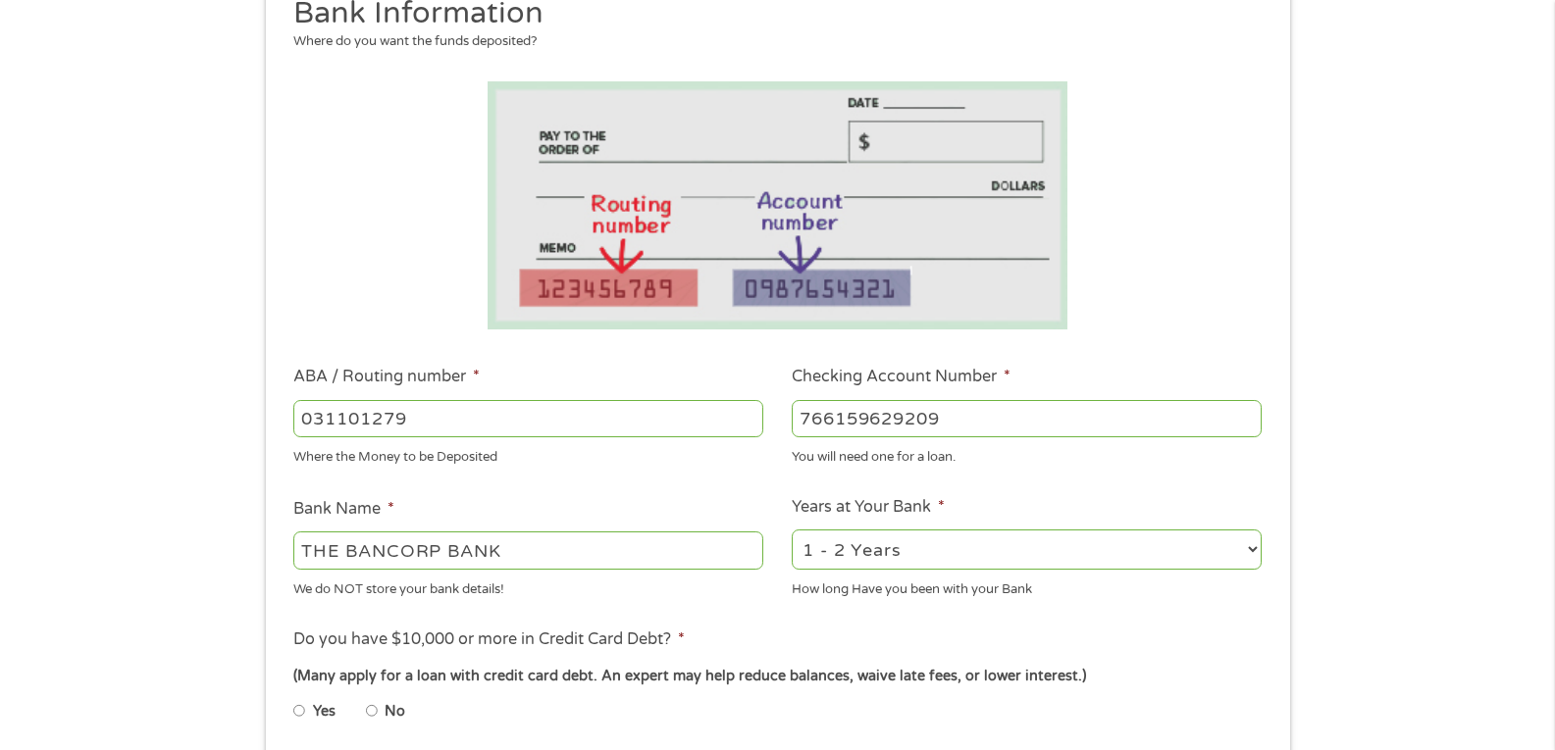
click at [792, 530] on select "2 - 4 Years 6 - 12 Months 1 - 2 Years Over 4 Years" at bounding box center [1027, 550] width 470 height 40
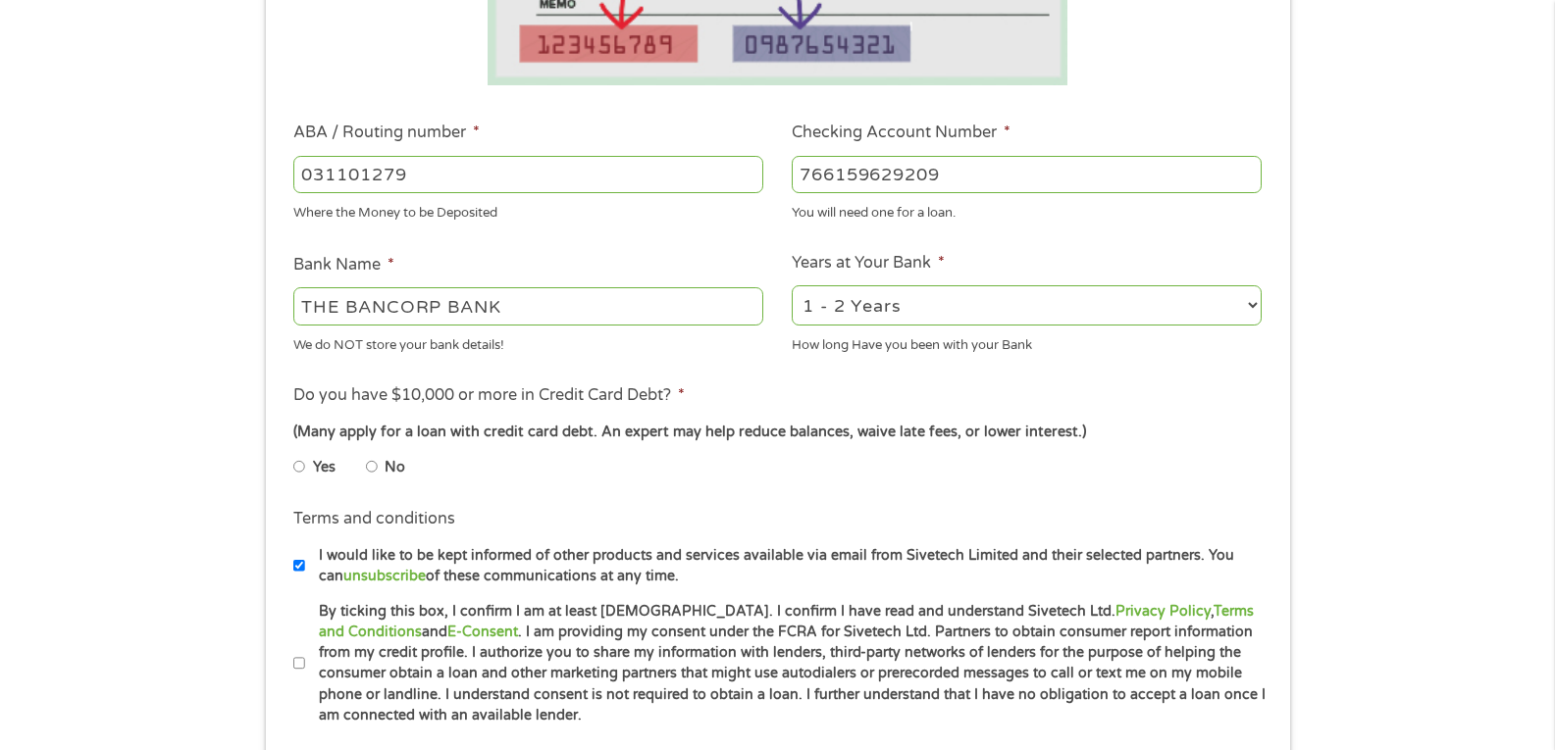
scroll to position [511, 0]
click at [371, 466] on input "No" at bounding box center [372, 464] width 12 height 31
radio input "true"
click at [299, 660] on input "By ticking this box, I confirm I am at least [DEMOGRAPHIC_DATA]. I confirm I ha…" at bounding box center [299, 661] width 12 height 31
checkbox input "true"
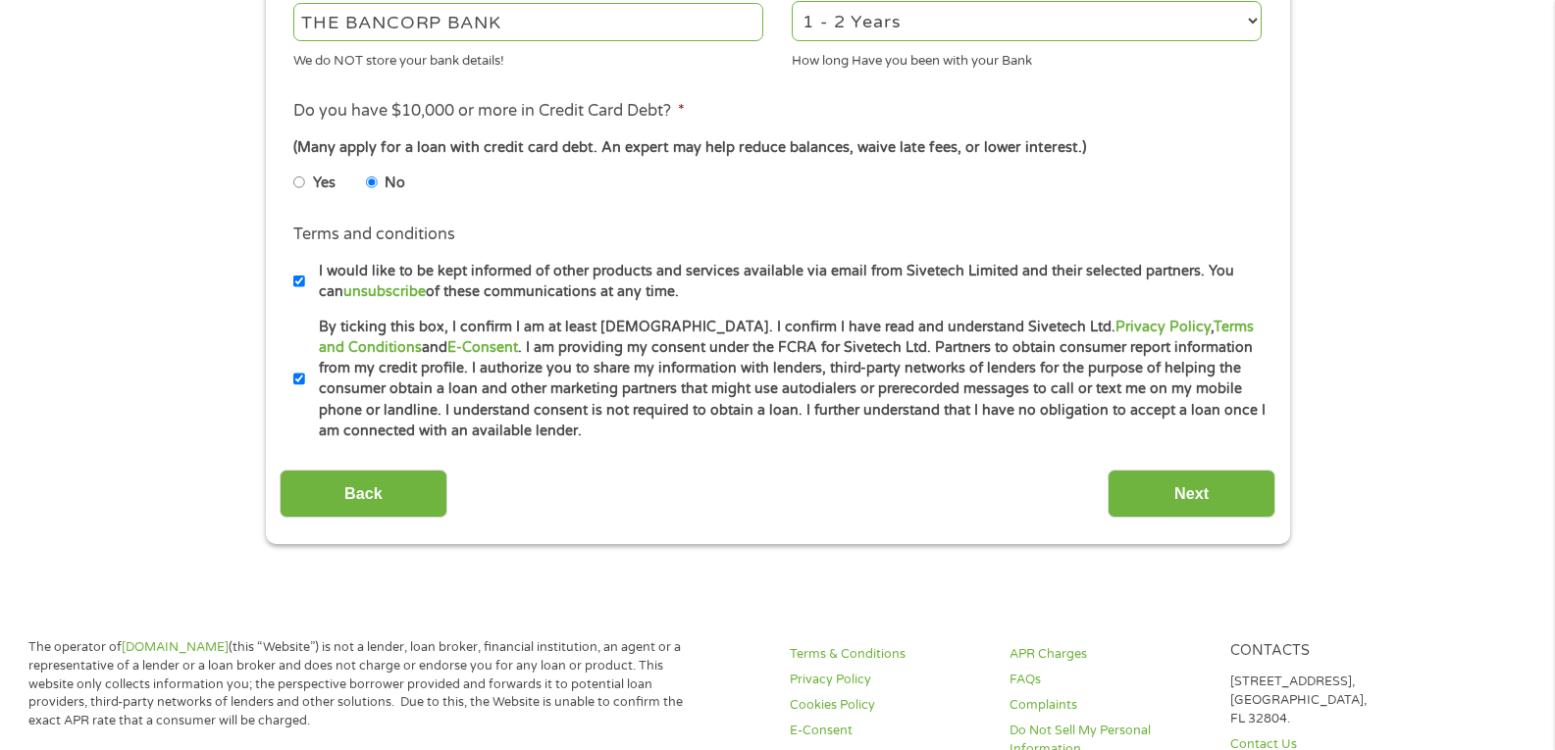
scroll to position [819, 0]
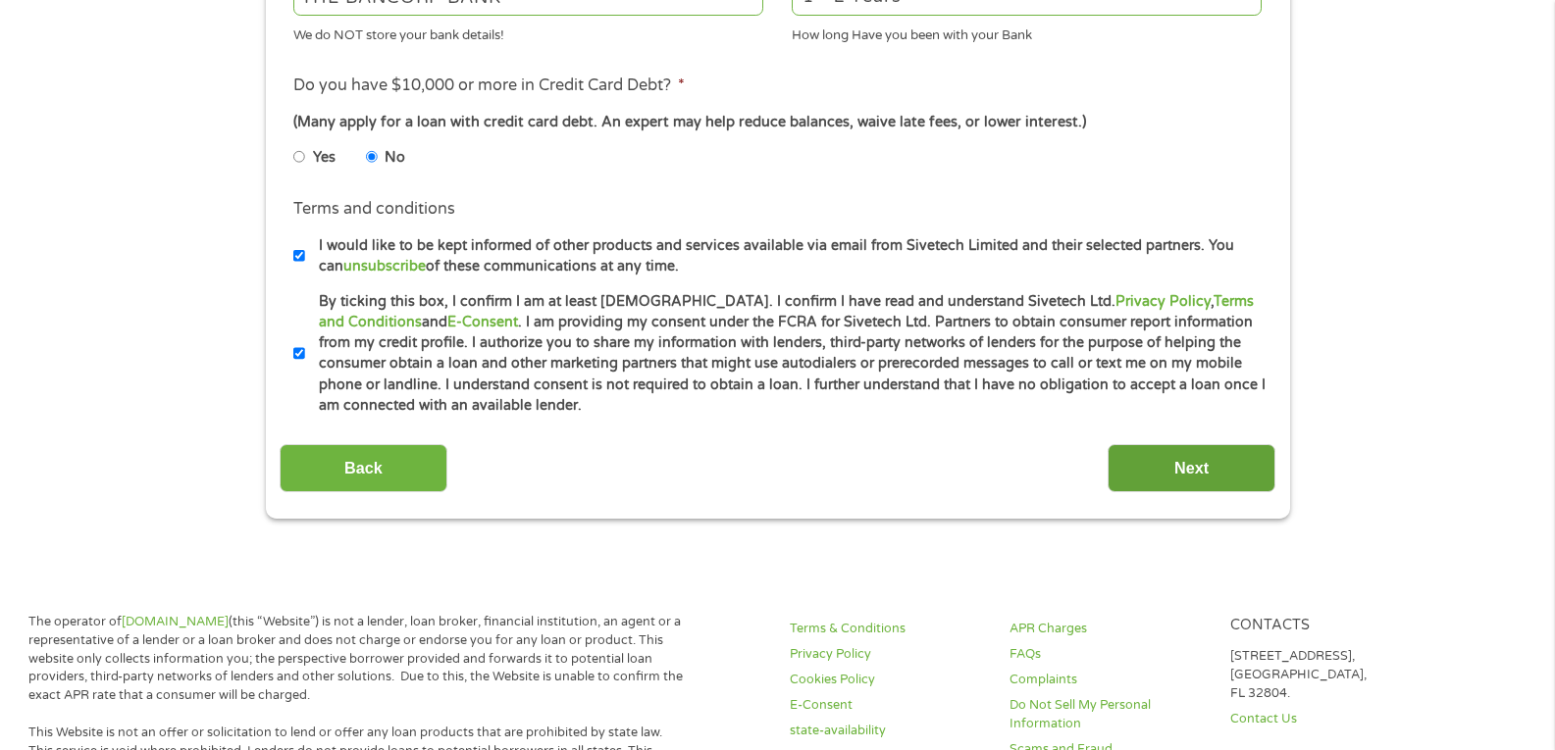
click at [1166, 457] on input "Next" at bounding box center [1191, 468] width 168 height 48
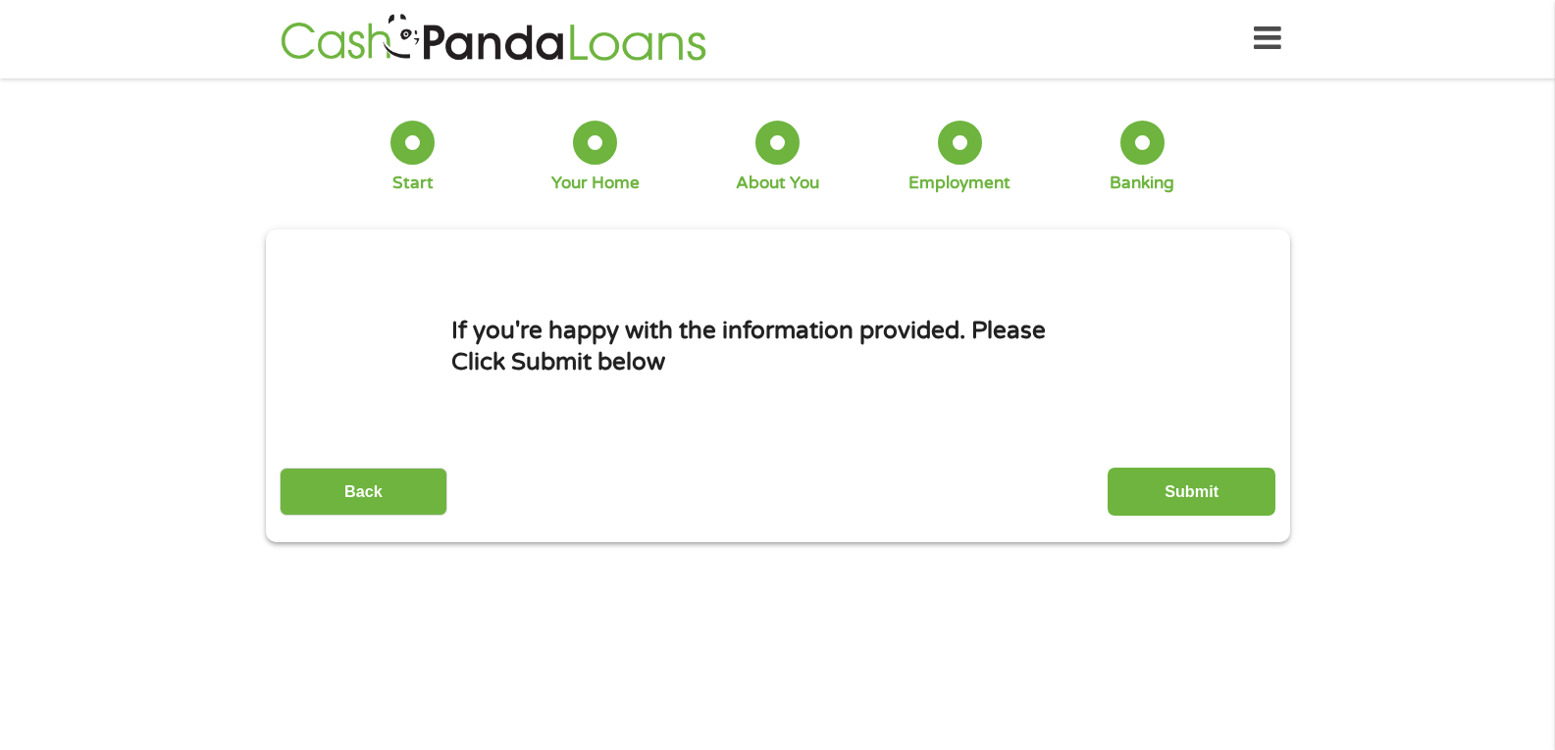
scroll to position [0, 0]
click at [1187, 489] on input "Submit" at bounding box center [1191, 493] width 168 height 48
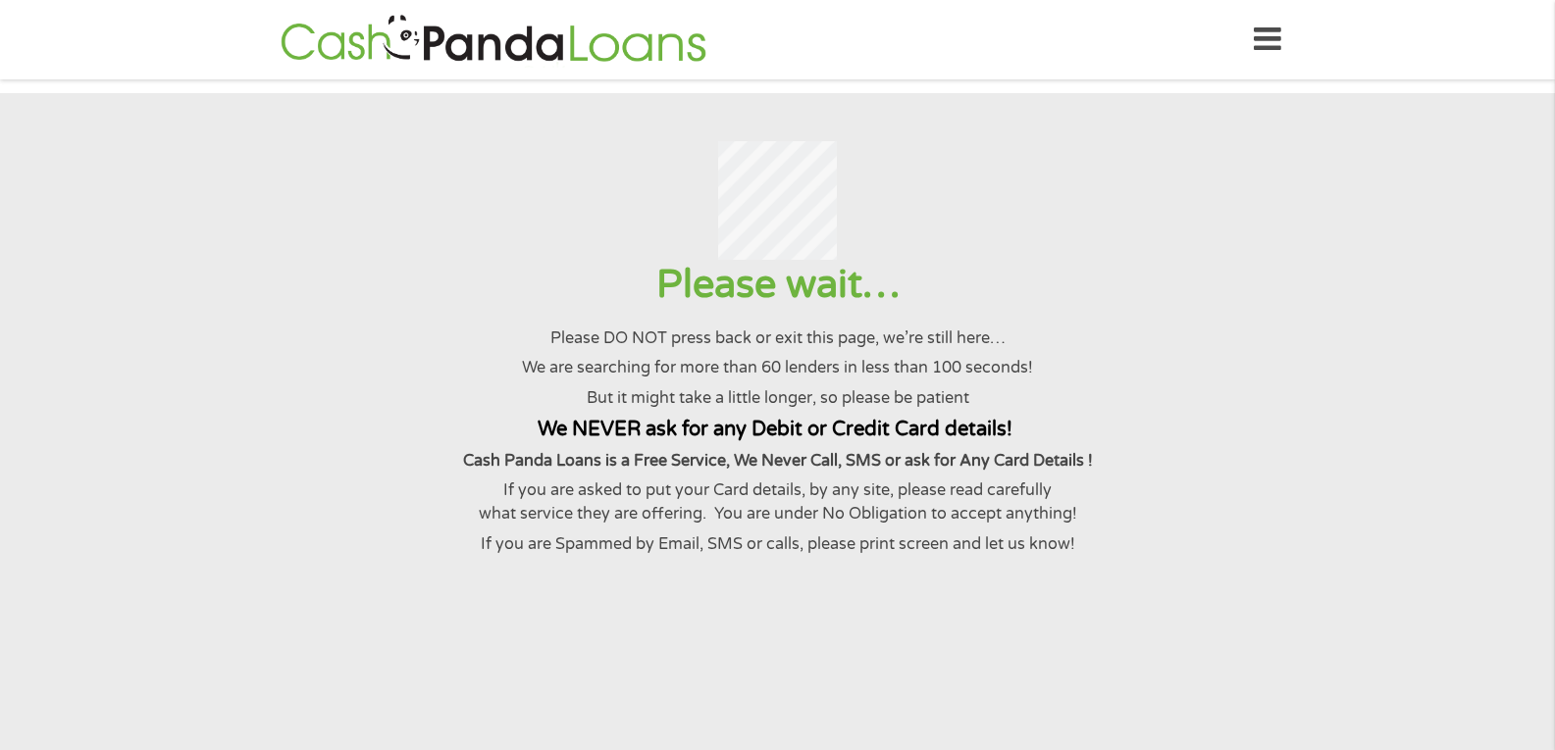
click at [1183, 556] on p "If you are Spammed by Email, SMS or calls, please print screen and let us know!" at bounding box center [777, 545] width 1507 height 24
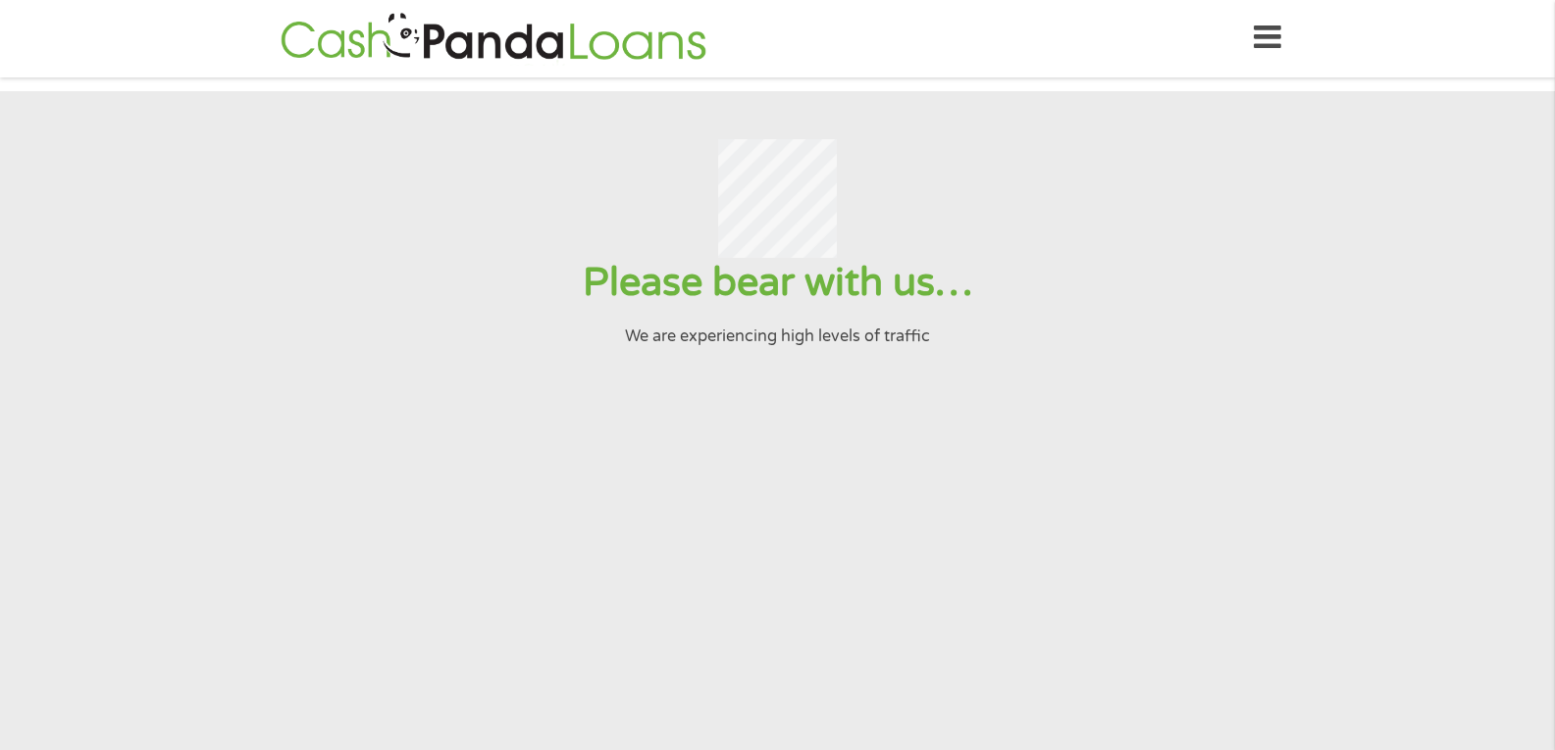
scroll to position [1, 0]
click at [981, 673] on section "Please bear with us… We are experiencing high levels of traffic" at bounding box center [777, 423] width 1555 height 662
